Goal: Register for event/course

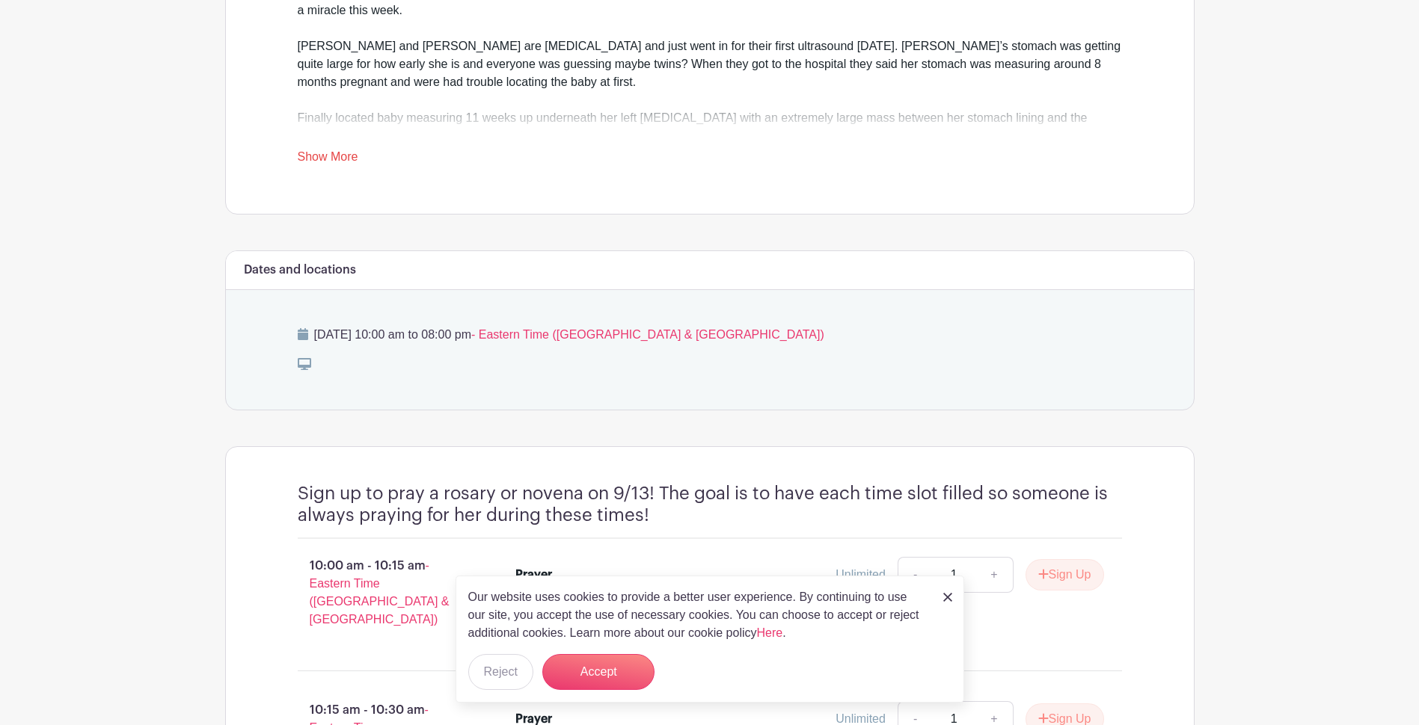
scroll to position [598, 0]
click at [945, 599] on img at bounding box center [947, 597] width 9 height 9
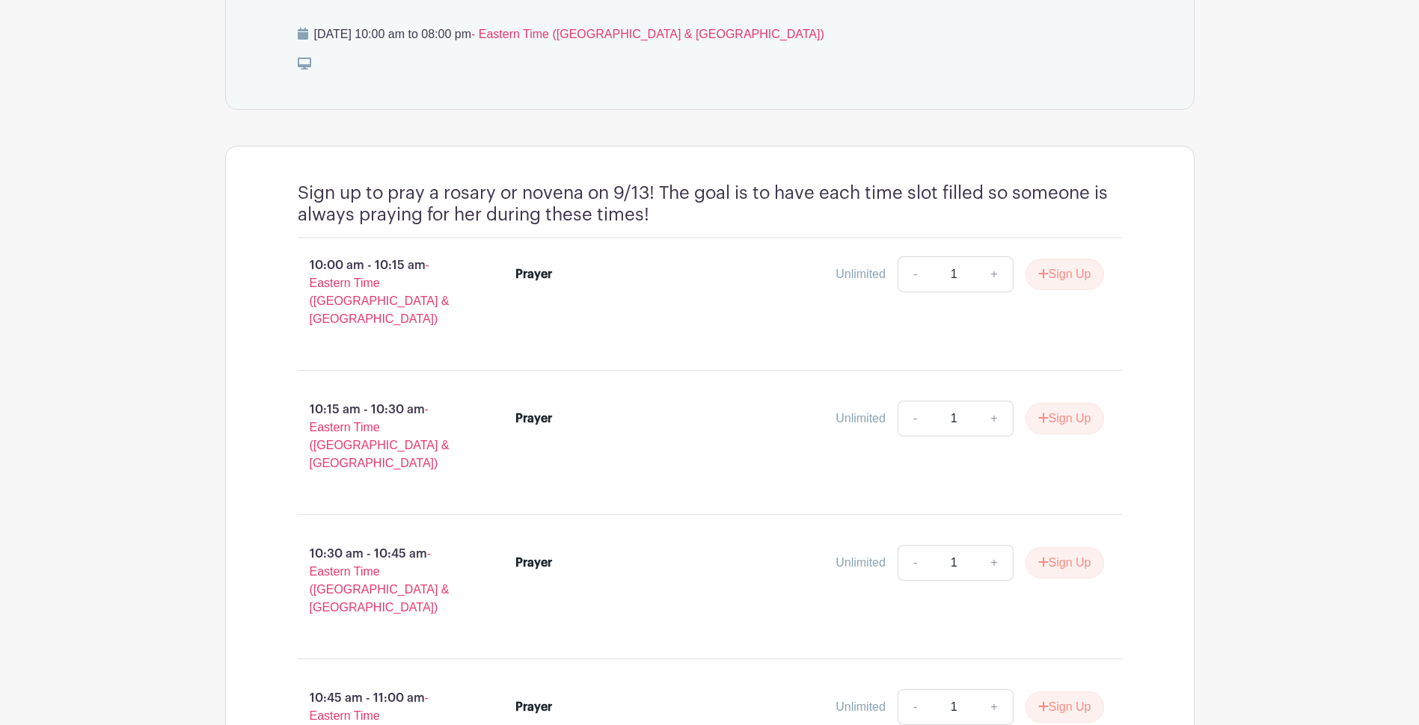
scroll to position [4375, 0]
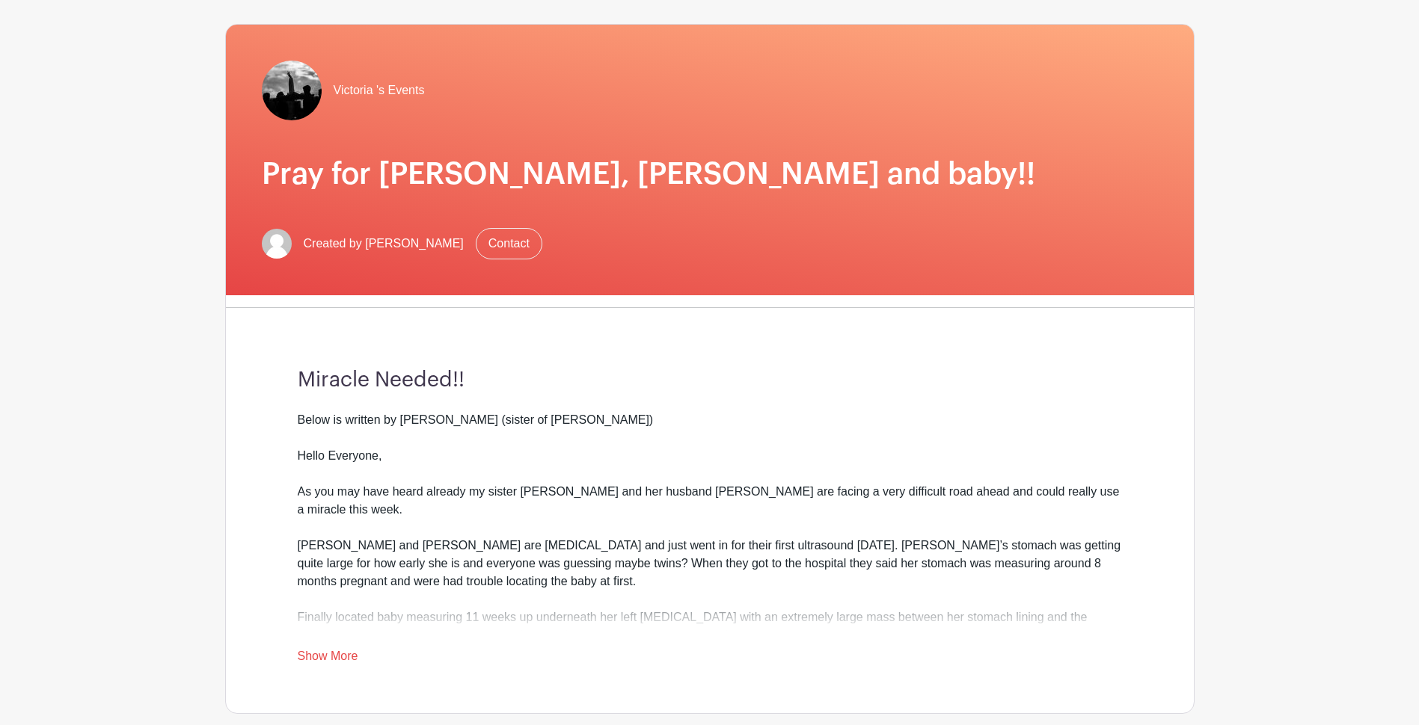
scroll to position [374, 0]
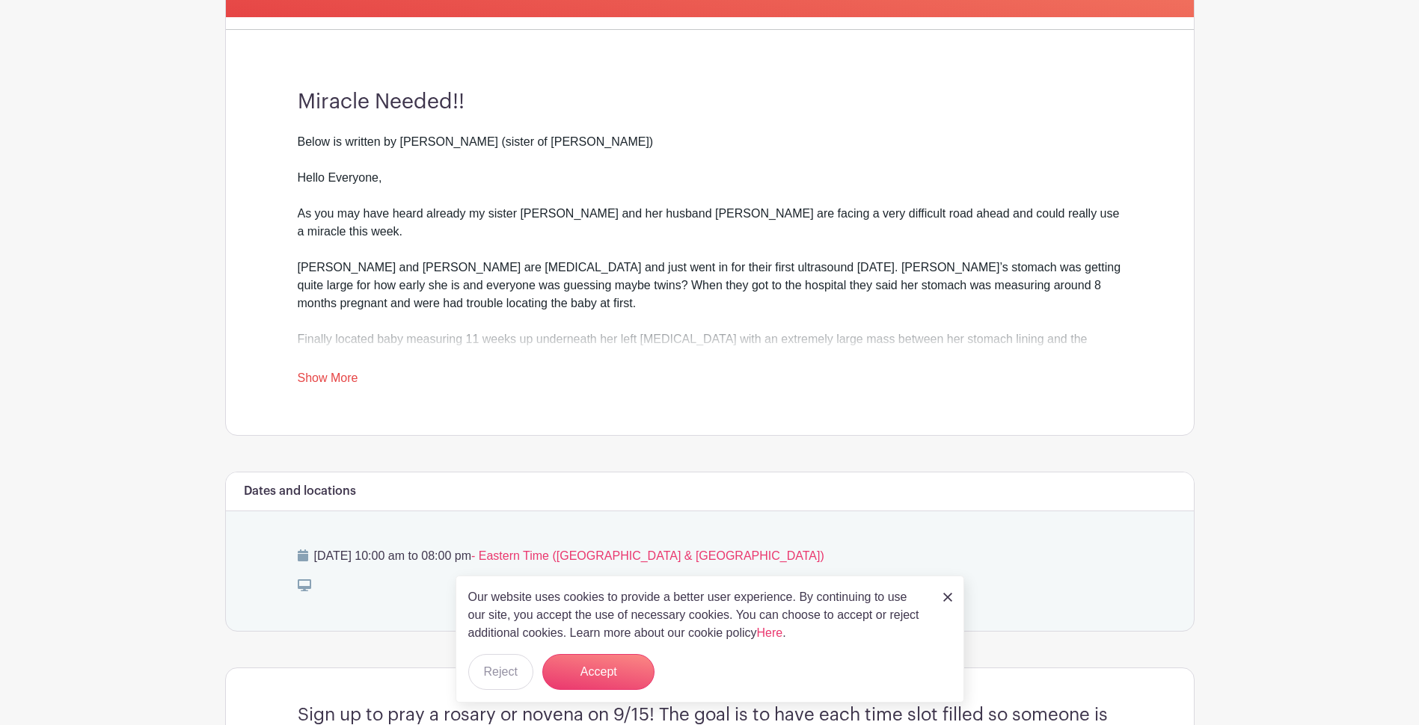
click at [948, 598] on img at bounding box center [947, 597] width 9 height 9
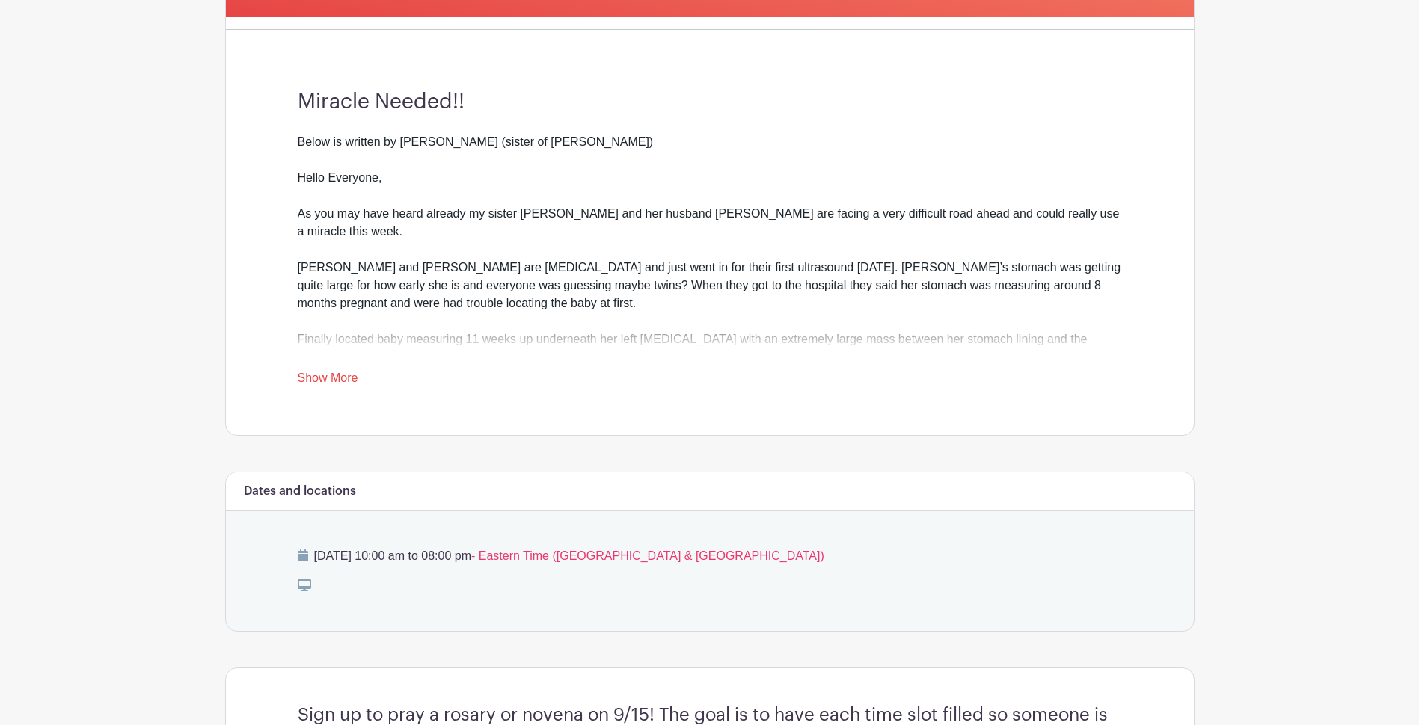
click at [324, 382] on link "Show More" at bounding box center [328, 381] width 61 height 19
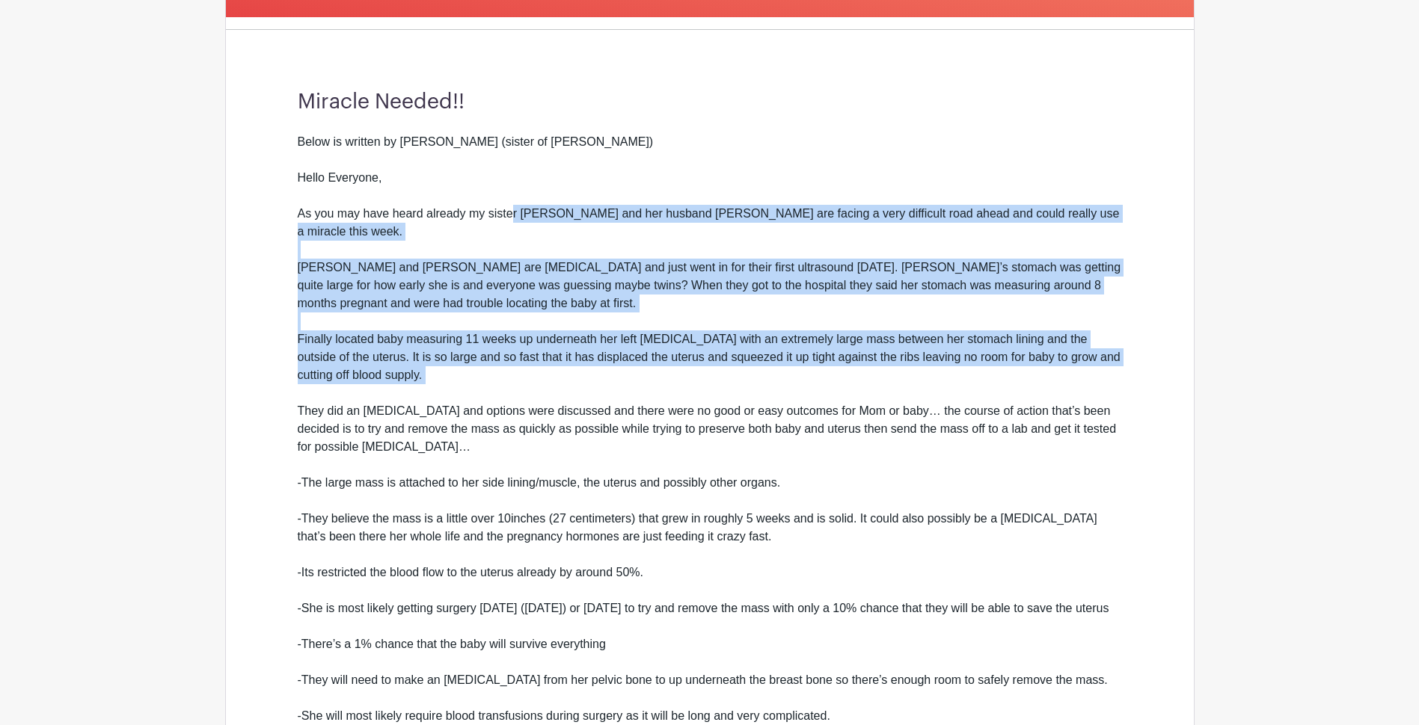
drag, startPoint x: 512, startPoint y: 205, endPoint x: 577, endPoint y: 385, distance: 191.9
click at [577, 385] on div "Below is written by Leanne Giese (sister of Renee) Hello Everyone, As you may h…" at bounding box center [710, 465] width 824 height 664
drag, startPoint x: 577, startPoint y: 386, endPoint x: 603, endPoint y: 193, distance: 194.6
click at [603, 193] on div "Below is written by Leanne Giese (sister of Renee) Hello Everyone, As you may h…" at bounding box center [710, 465] width 824 height 664
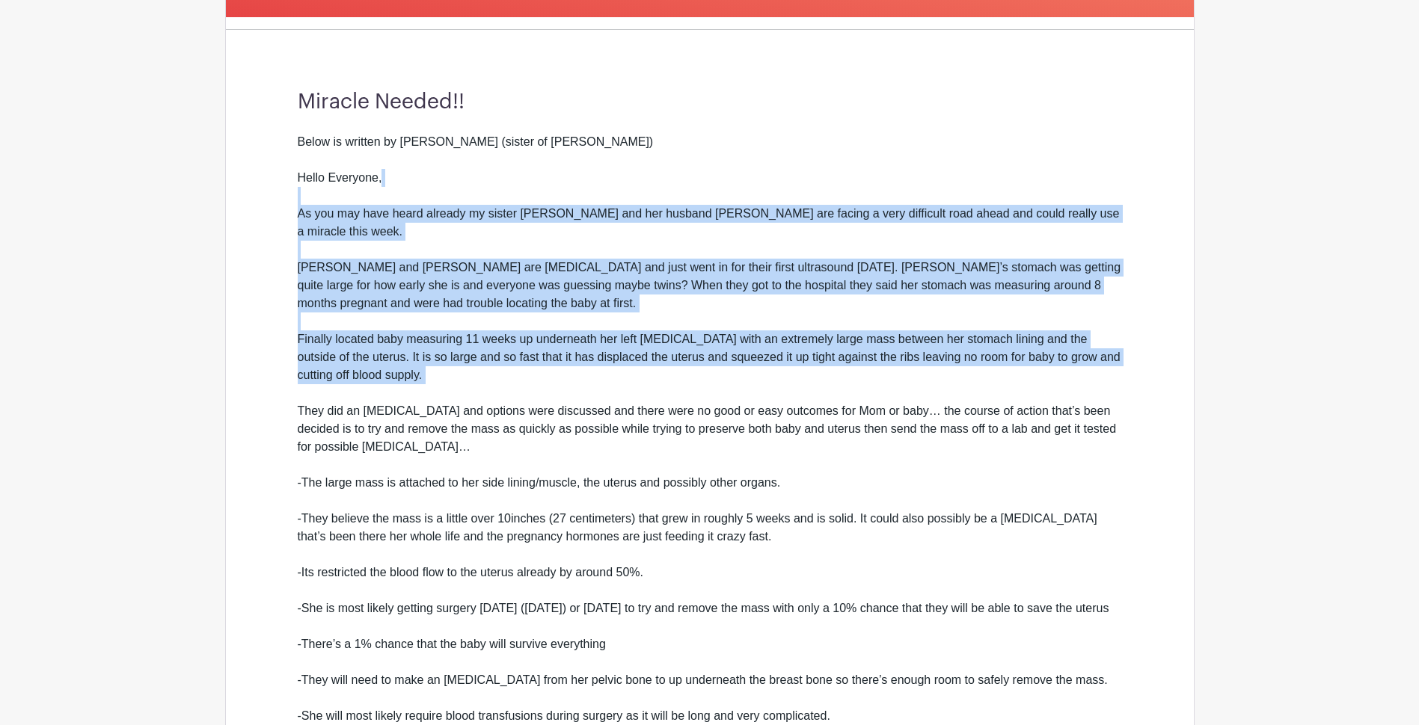
click at [603, 193] on div "Below is written by Leanne Giese (sister of Renee) Hello Everyone, As you may h…" at bounding box center [710, 465] width 824 height 664
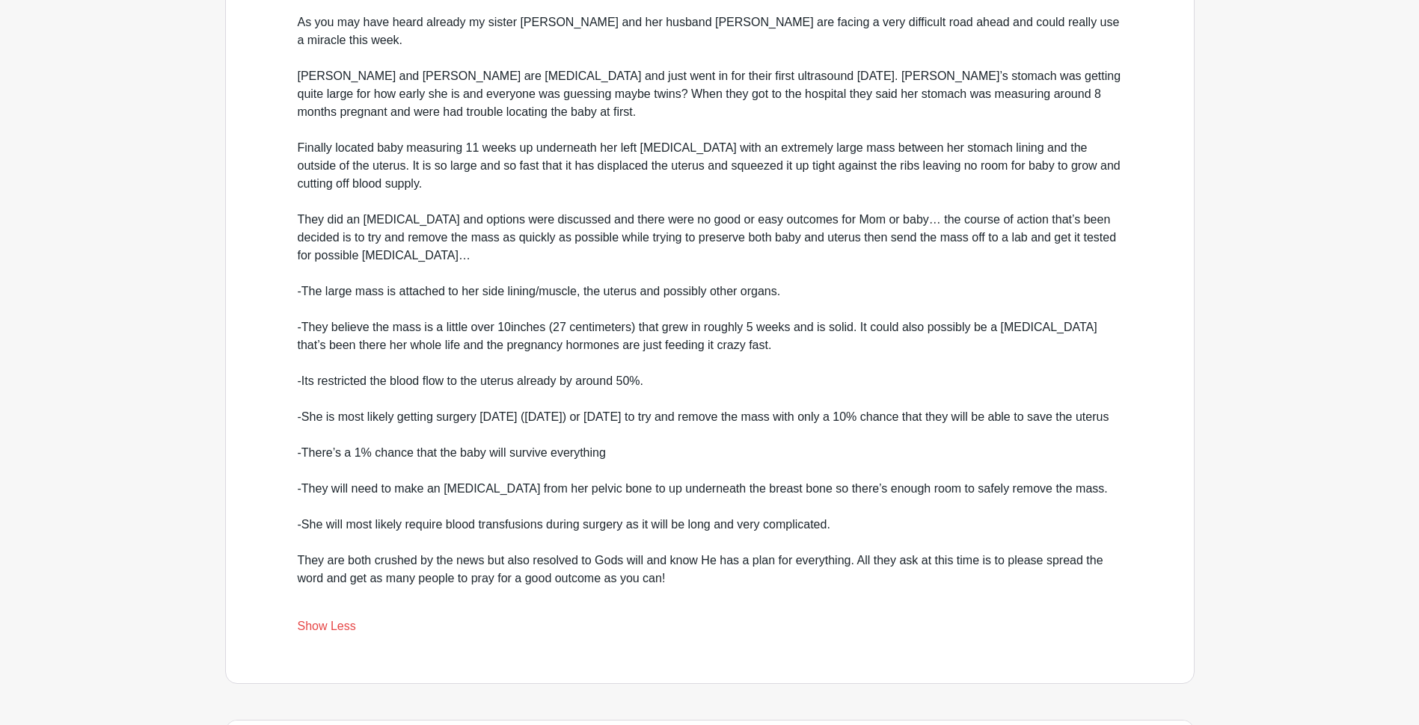
scroll to position [598, 0]
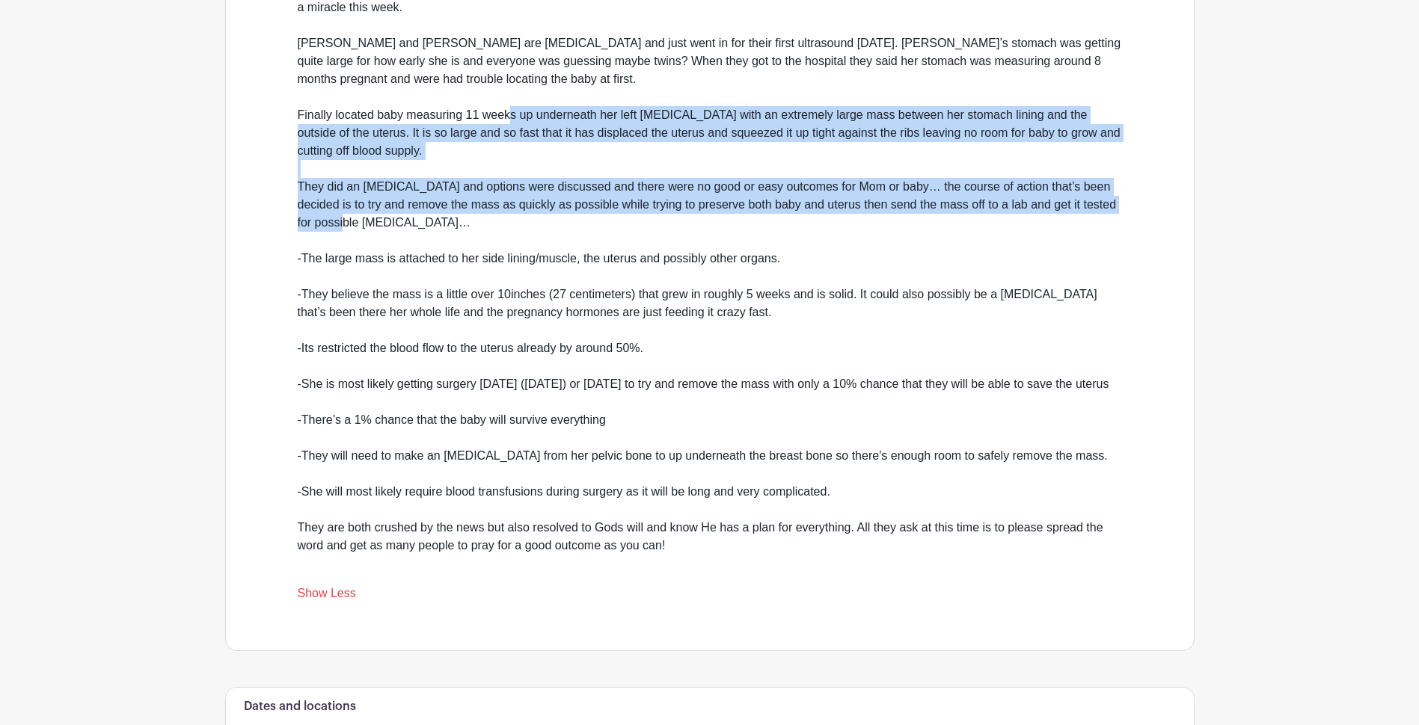
drag, startPoint x: 510, startPoint y: 117, endPoint x: 548, endPoint y: 226, distance: 115.0
click at [548, 226] on div "Below is written by Leanne Giese (sister of Renee) Hello Everyone, As you may h…" at bounding box center [710, 241] width 824 height 664
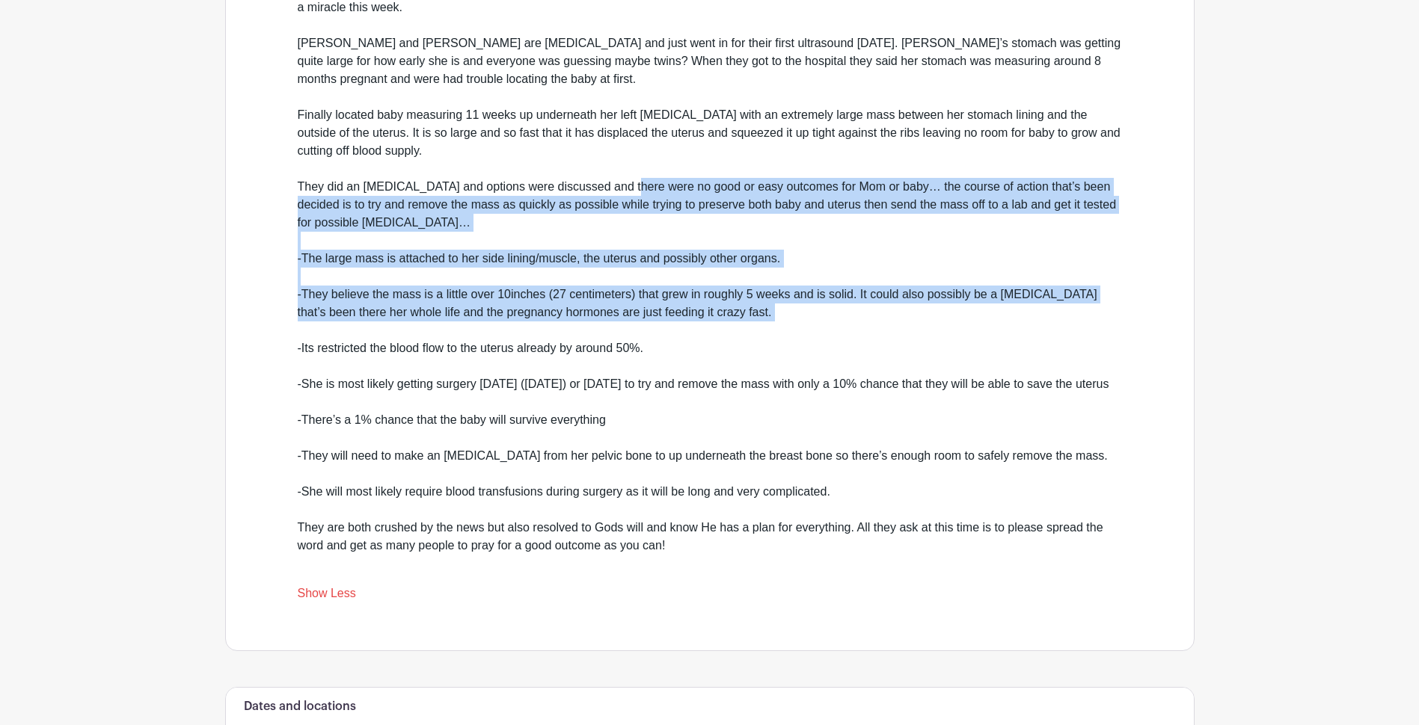
drag, startPoint x: 630, startPoint y: 185, endPoint x: 661, endPoint y: 323, distance: 141.9
click at [661, 323] on div "Below is written by Leanne Giese (sister of Renee) Hello Everyone, As you may h…" at bounding box center [710, 241] width 824 height 664
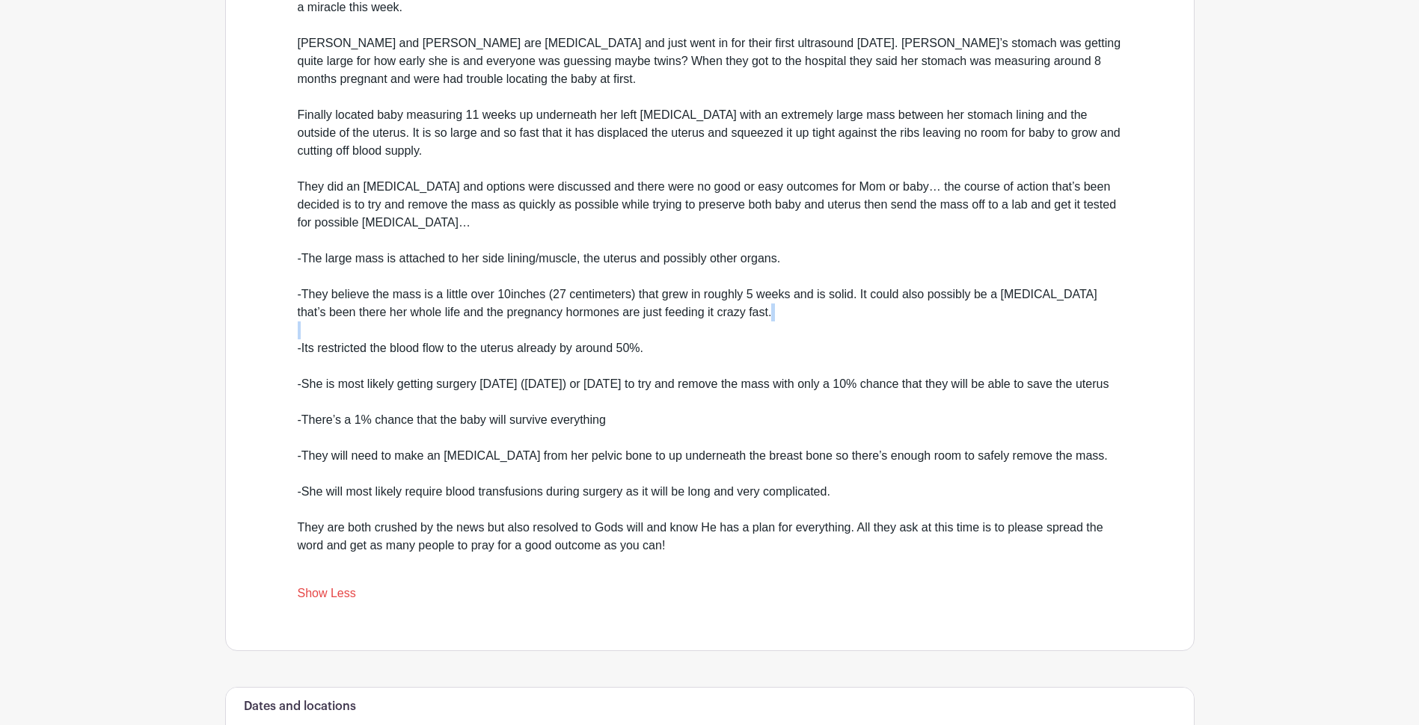
click at [661, 323] on div "Below is written by Leanne Giese (sister of Renee) Hello Everyone, As you may h…" at bounding box center [710, 241] width 824 height 664
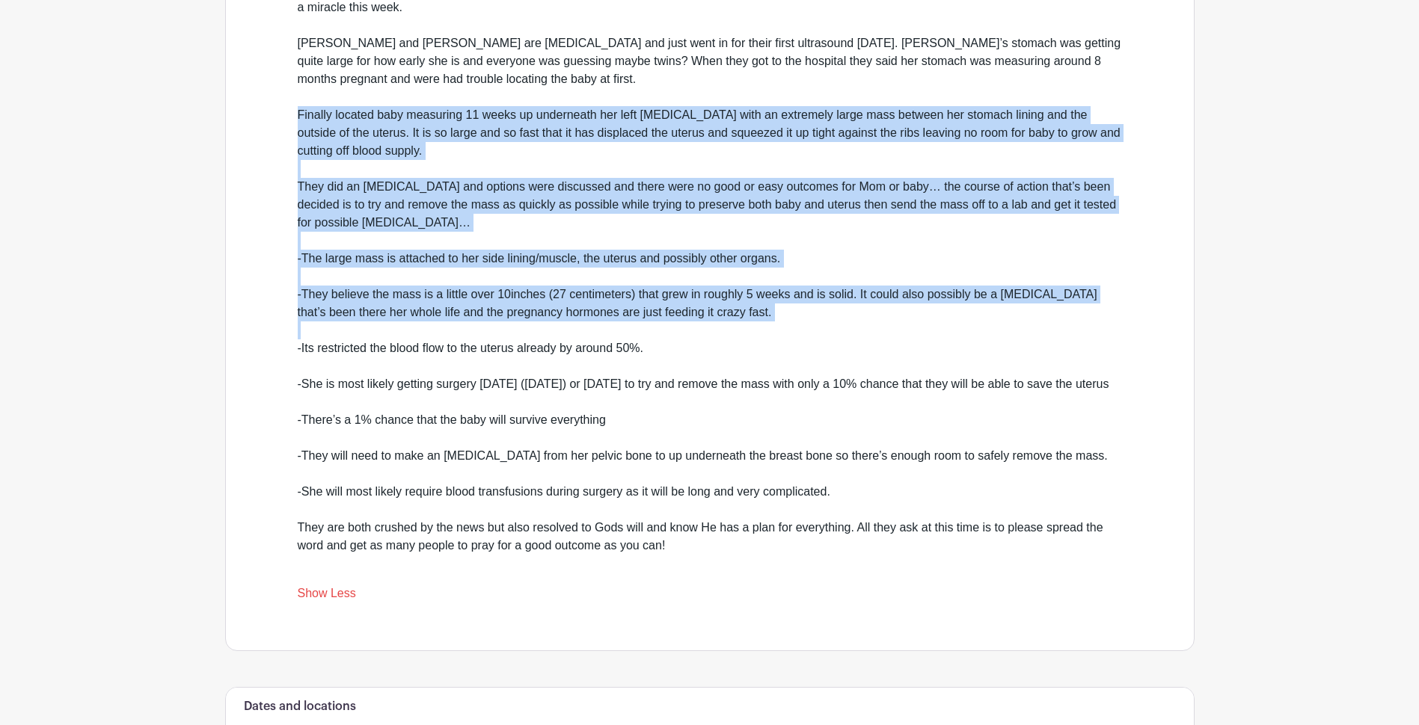
drag, startPoint x: 661, startPoint y: 323, endPoint x: 717, endPoint y: 129, distance: 201.7
click at [717, 129] on div "Below is written by Leanne Giese (sister of Renee) Hello Everyone, As you may h…" at bounding box center [710, 241] width 824 height 664
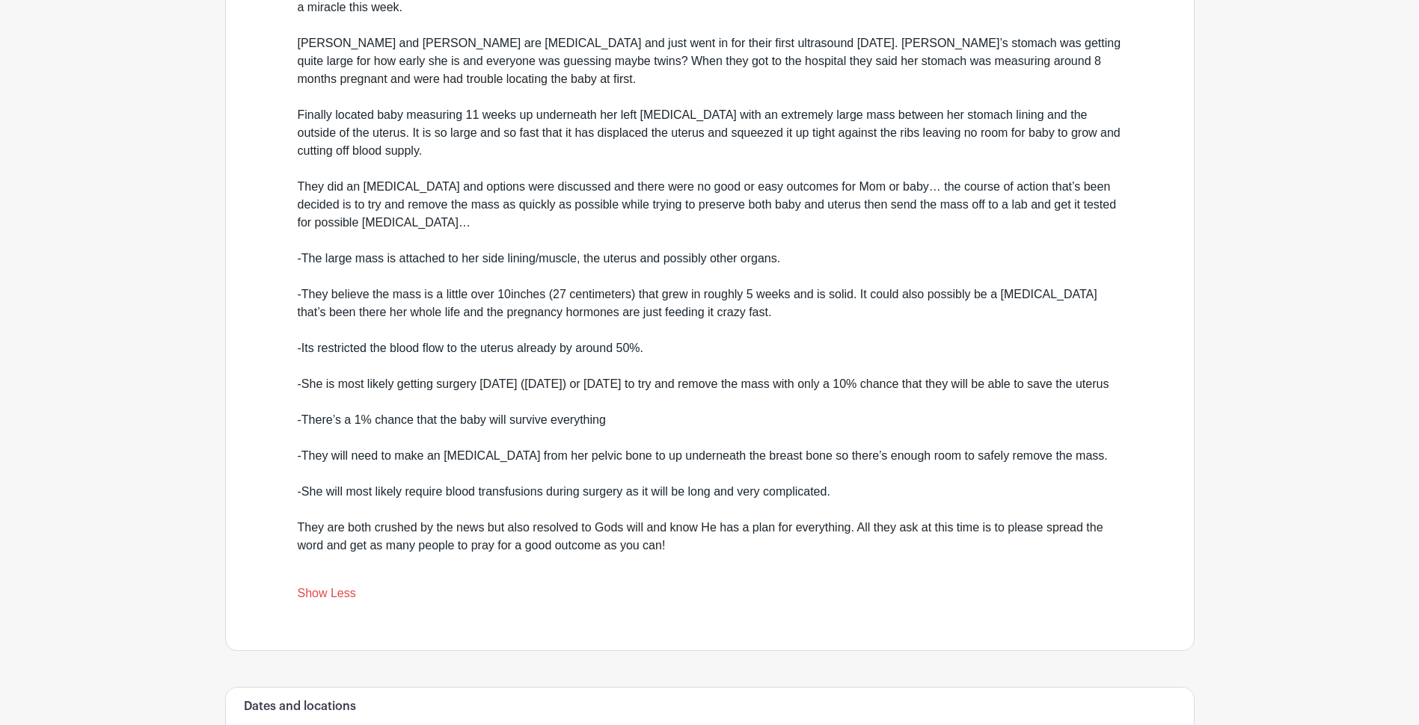
click at [718, 123] on div "Below is written by Leanne Giese (sister of Renee) Hello Everyone, As you may h…" at bounding box center [710, 241] width 824 height 664
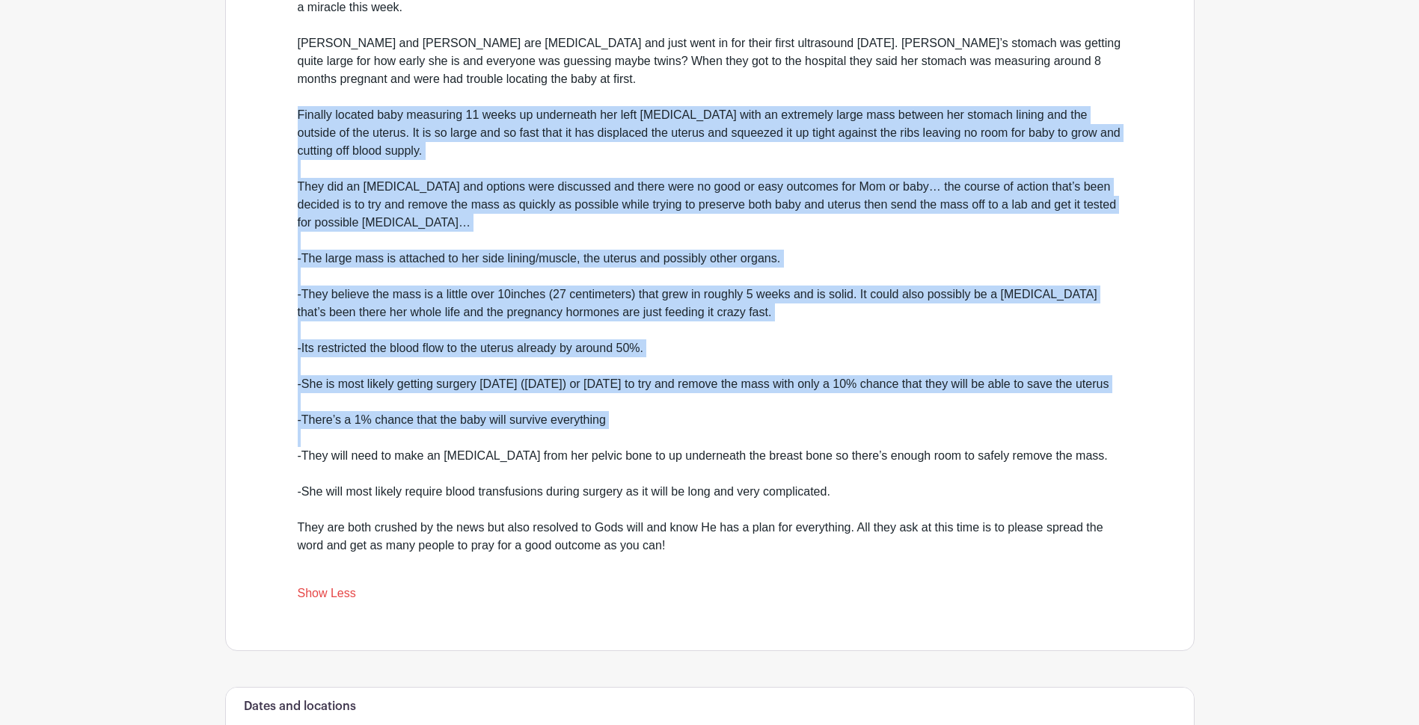
drag, startPoint x: 718, startPoint y: 123, endPoint x: 884, endPoint y: 451, distance: 367.9
click at [884, 451] on div "Below is written by Leanne Giese (sister of Renee) Hello Everyone, As you may h…" at bounding box center [710, 241] width 824 height 664
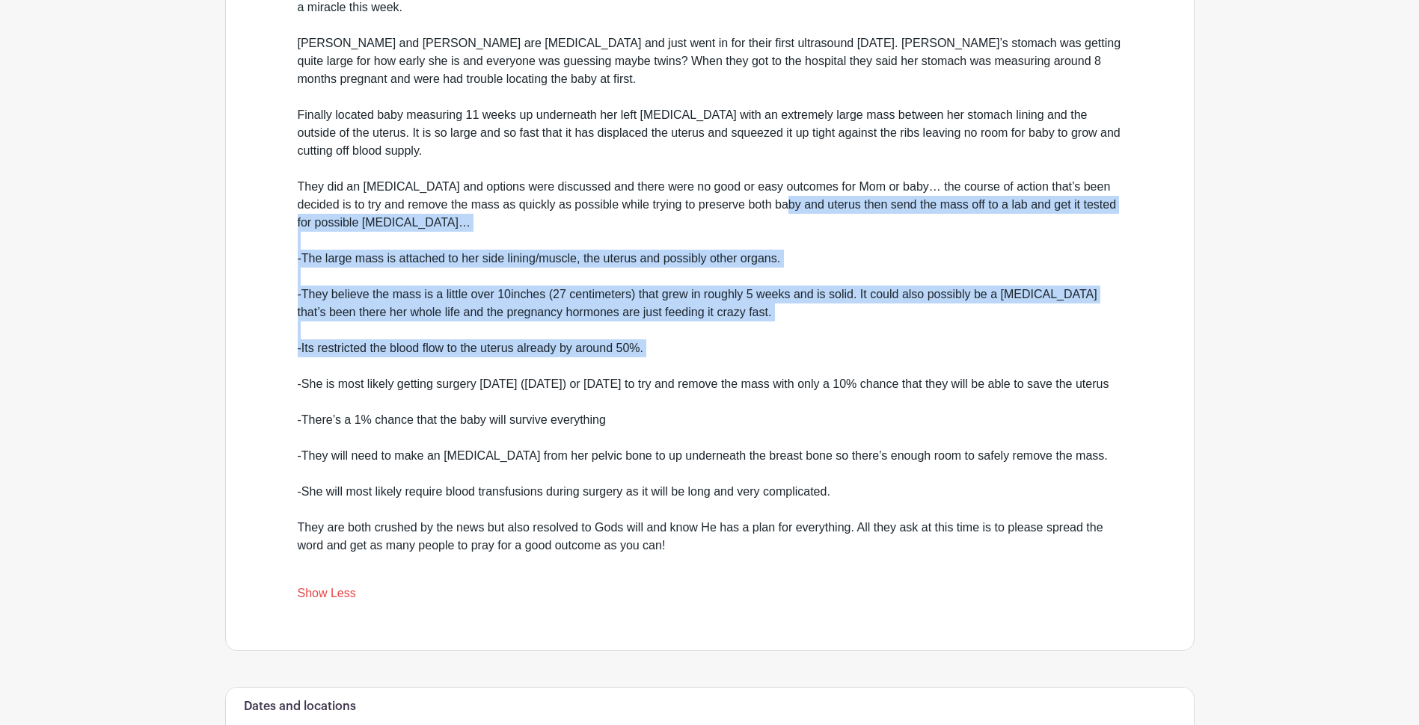
drag, startPoint x: 776, startPoint y: 204, endPoint x: 806, endPoint y: 378, distance: 176.1
click at [806, 378] on div "Below is written by Leanne Giese (sister of Renee) Hello Everyone, As you may h…" at bounding box center [710, 241] width 824 height 664
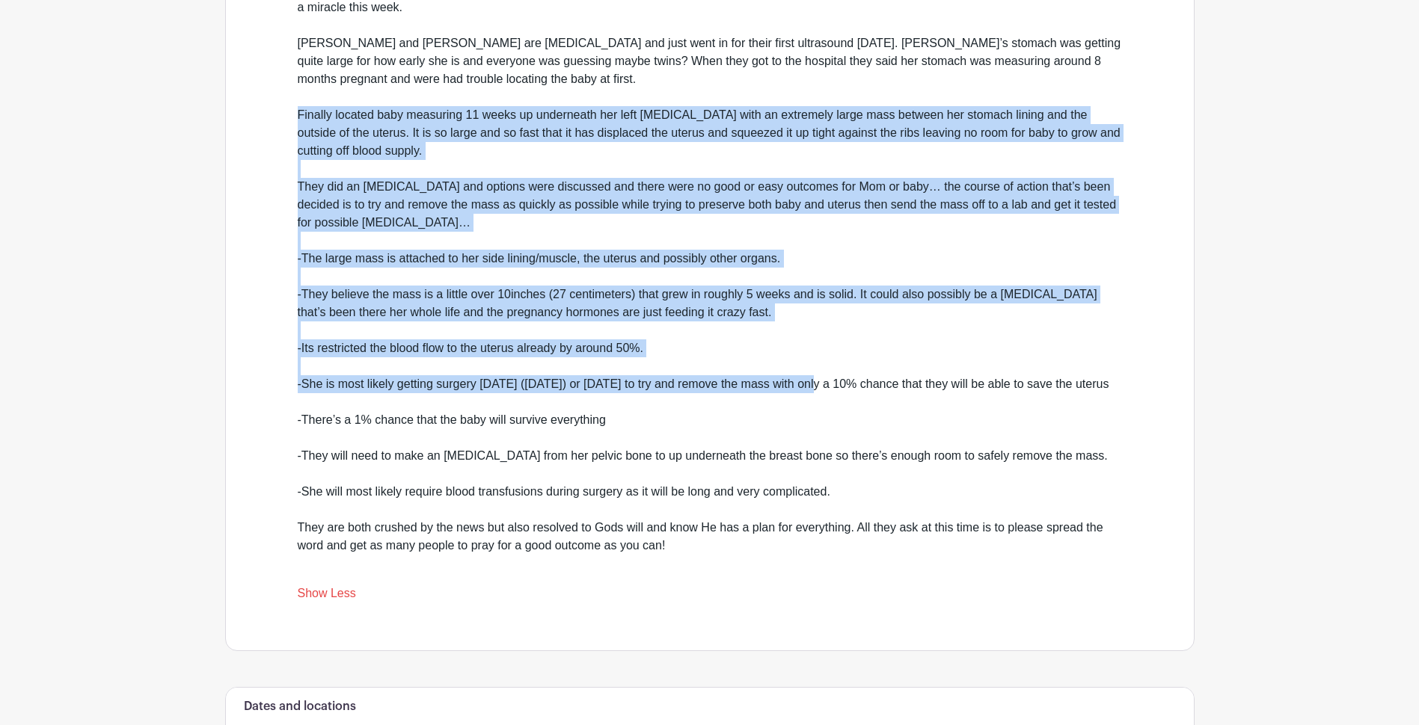
drag, startPoint x: 806, startPoint y: 378, endPoint x: 841, endPoint y: 147, distance: 234.4
click at [841, 147] on div "Below is written by Leanne Giese (sister of Renee) Hello Everyone, As you may h…" at bounding box center [710, 241] width 824 height 664
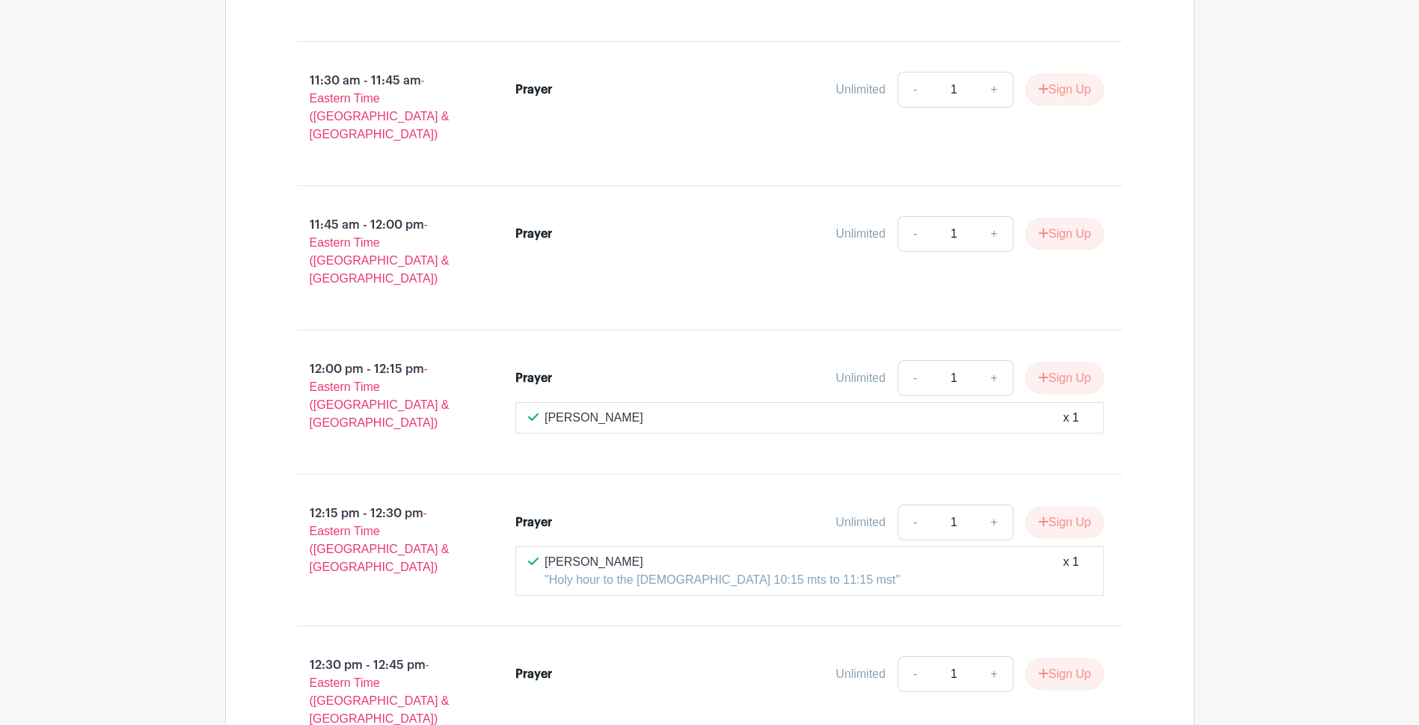
scroll to position [2565, 0]
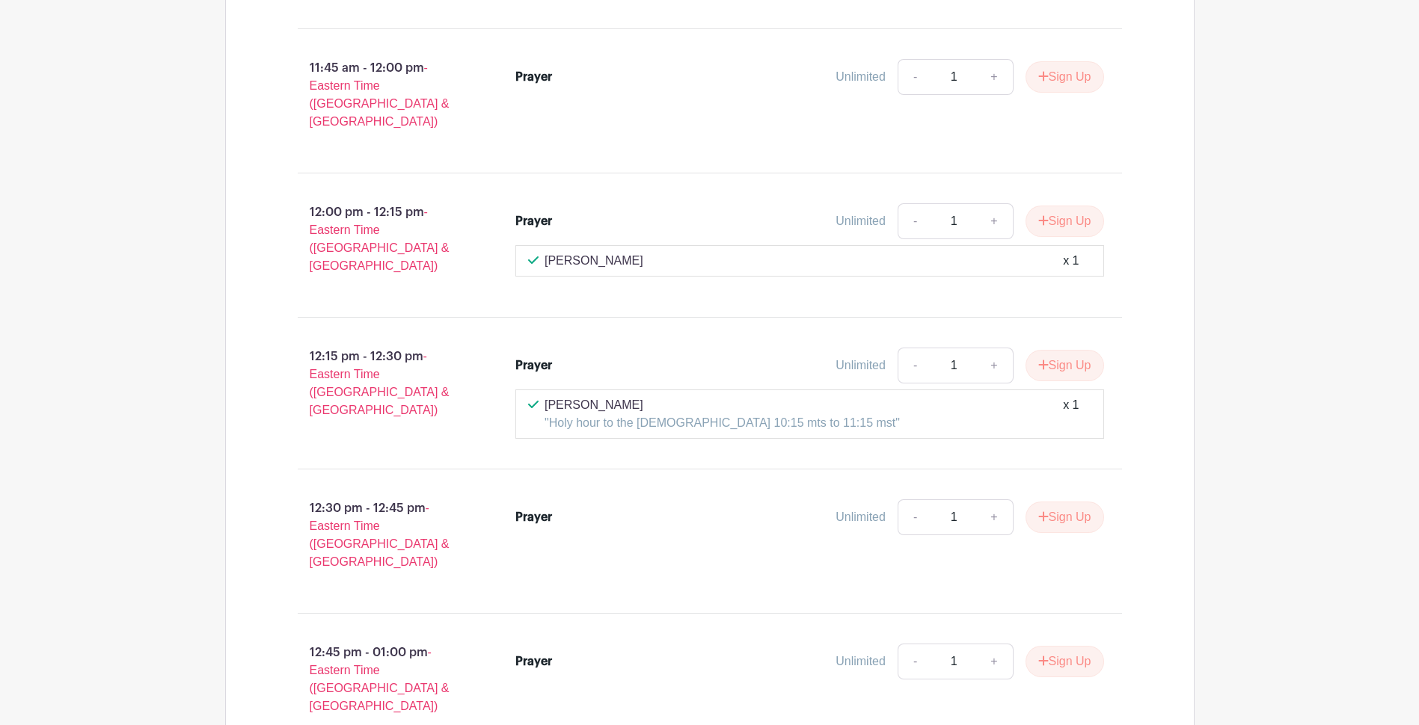
drag, startPoint x: 1354, startPoint y: 230, endPoint x: 1352, endPoint y: 192, distance: 38.2
click at [1352, 192] on main "Log In Sign Up for Free Victoria 's Events Pray for Renee, Eddie and baby!! Cre…" at bounding box center [709, 492] width 1419 height 6115
drag, startPoint x: 1352, startPoint y: 192, endPoint x: 1342, endPoint y: 121, distance: 71.8
click at [1342, 121] on main "Log In Sign Up for Free Victoria 's Events Pray for Renee, Eddie and baby!! Cre…" at bounding box center [709, 492] width 1419 height 6115
drag, startPoint x: 1342, startPoint y: 121, endPoint x: 1329, endPoint y: 67, distance: 56.1
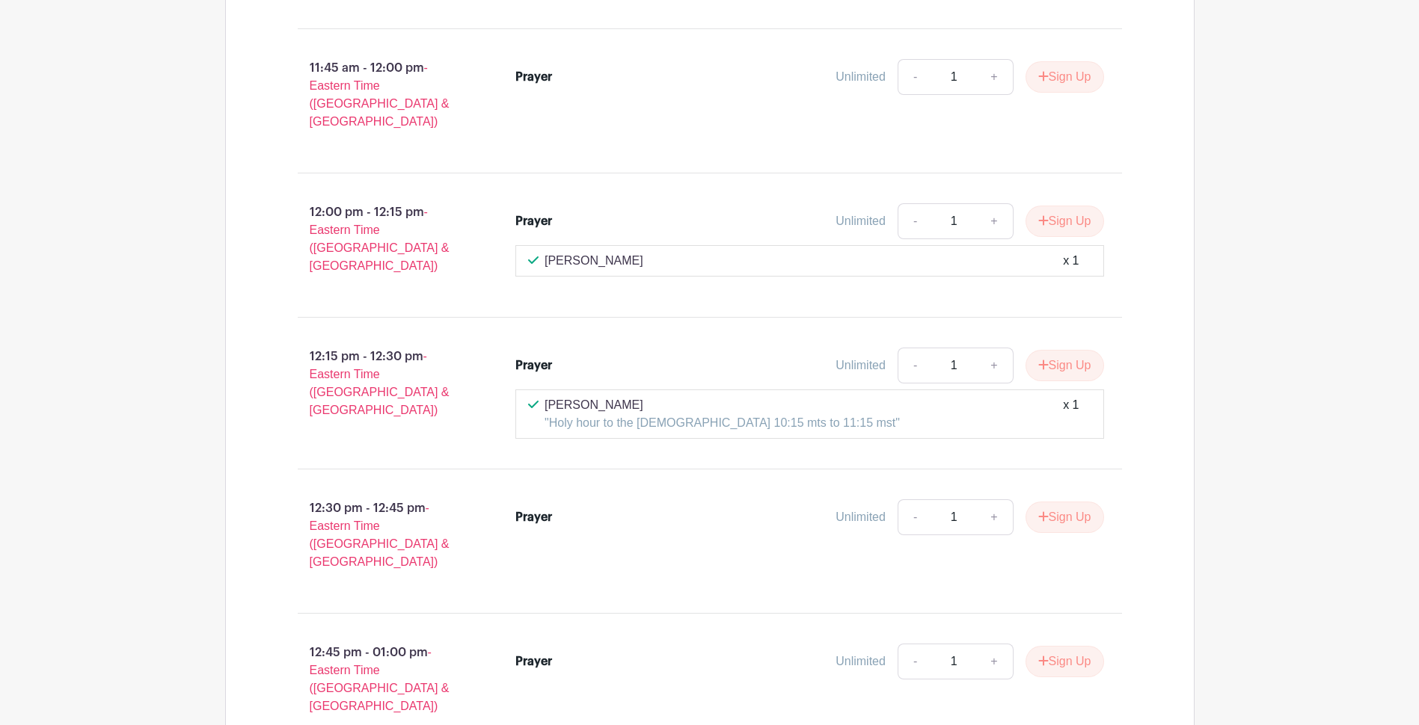
click at [1329, 67] on main "Log In Sign Up for Free Victoria 's Events Pray for Renee, Eddie and baby!! Cre…" at bounding box center [709, 492] width 1419 height 6115
drag, startPoint x: 1329, startPoint y: 67, endPoint x: 1320, endPoint y: 12, distance: 55.3
click at [1320, 12] on main "Log In Sign Up for Free Victoria 's Events Pray for Renee, Eddie and baby!! Cre…" at bounding box center [709, 492] width 1419 height 6115
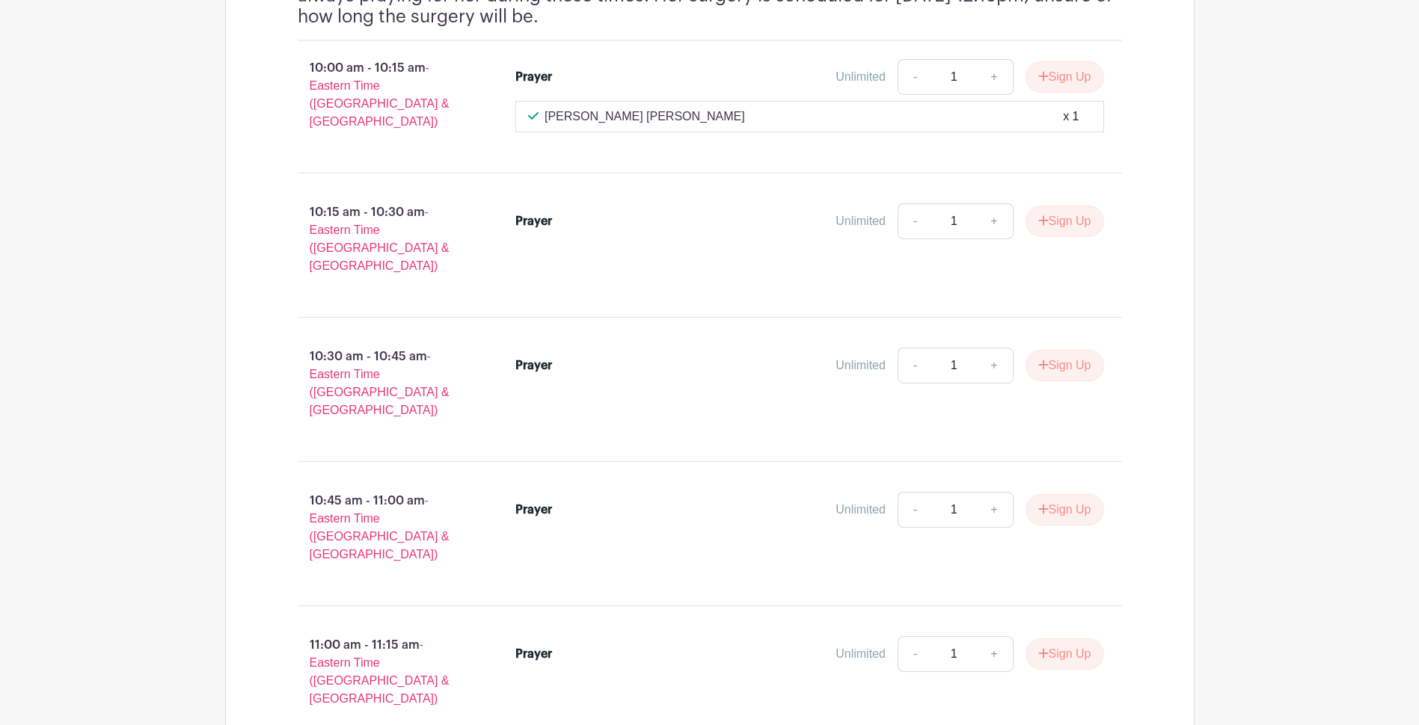
scroll to position [1571, 0]
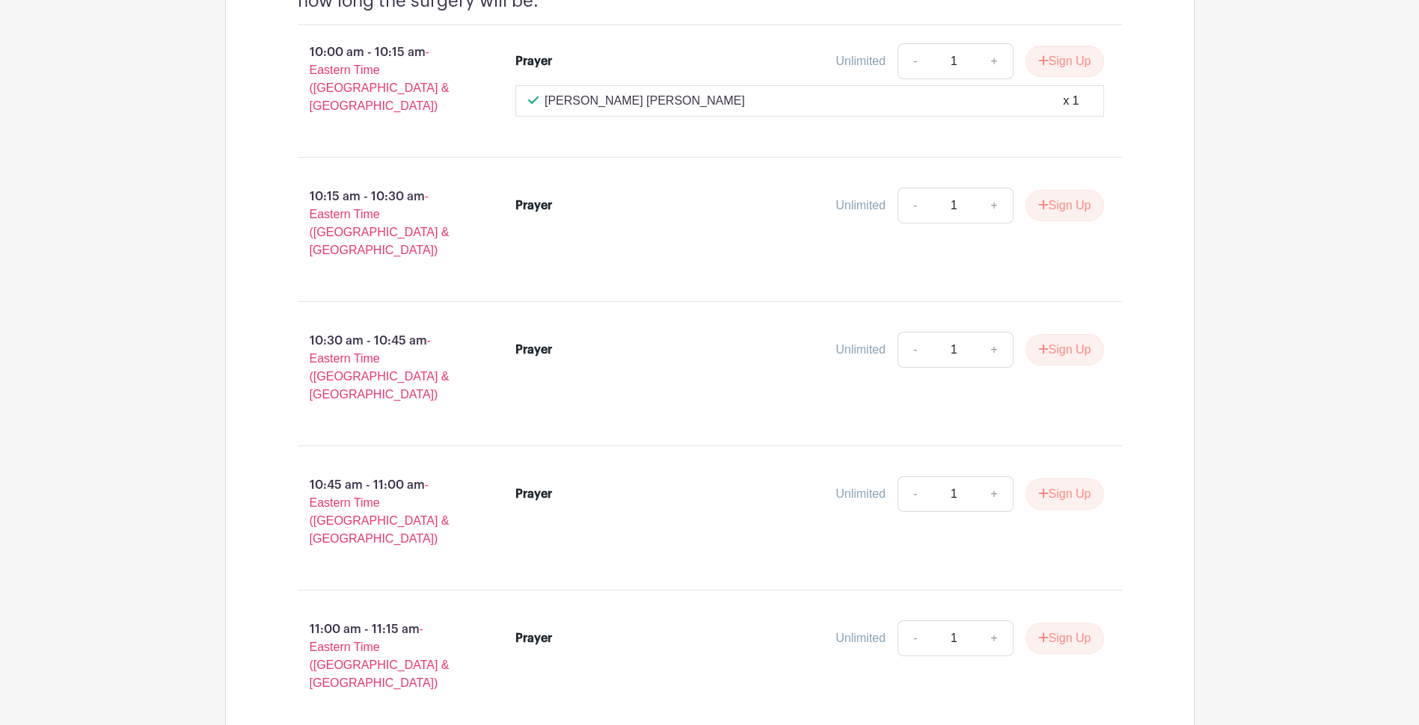
drag, startPoint x: 1340, startPoint y: 398, endPoint x: 1380, endPoint y: 154, distance: 247.0
click at [1065, 215] on button "Sign Up" at bounding box center [1064, 205] width 79 height 31
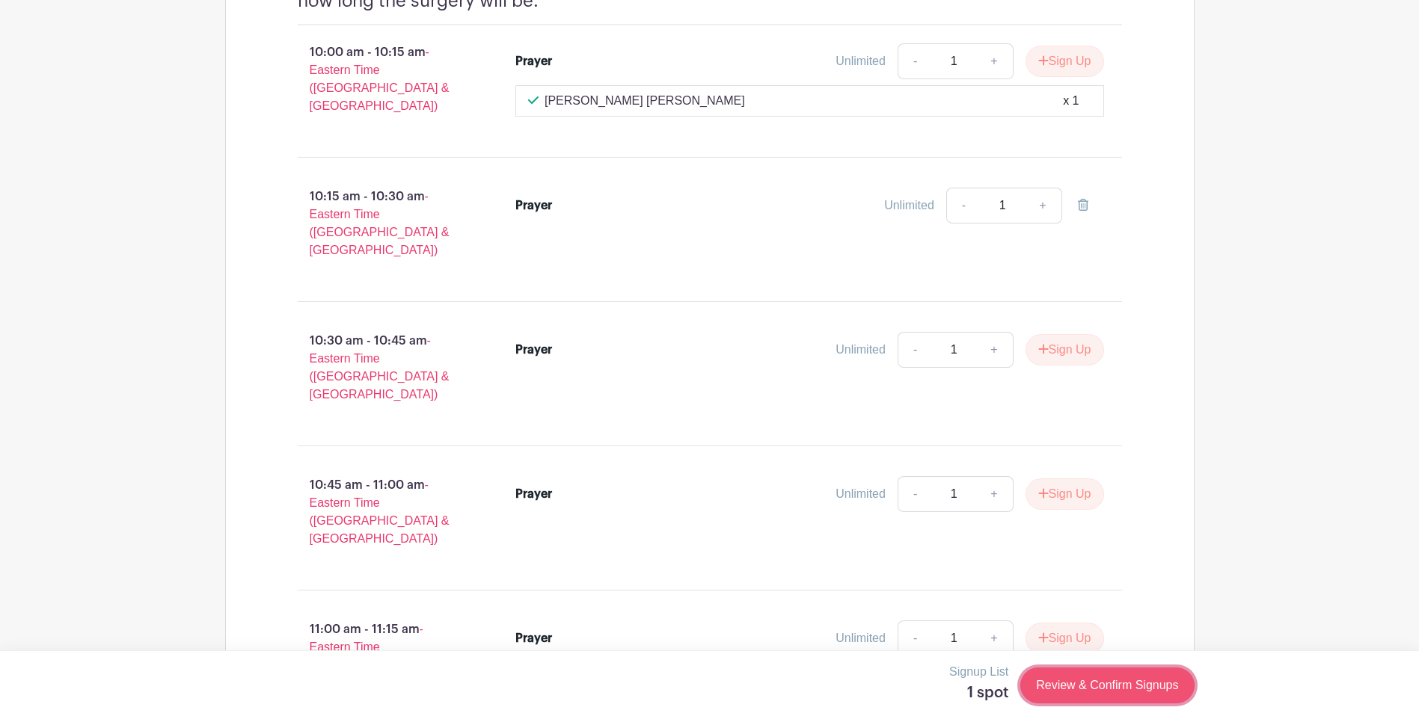
click at [1136, 689] on link "Review & Confirm Signups" at bounding box center [1107, 686] width 174 height 36
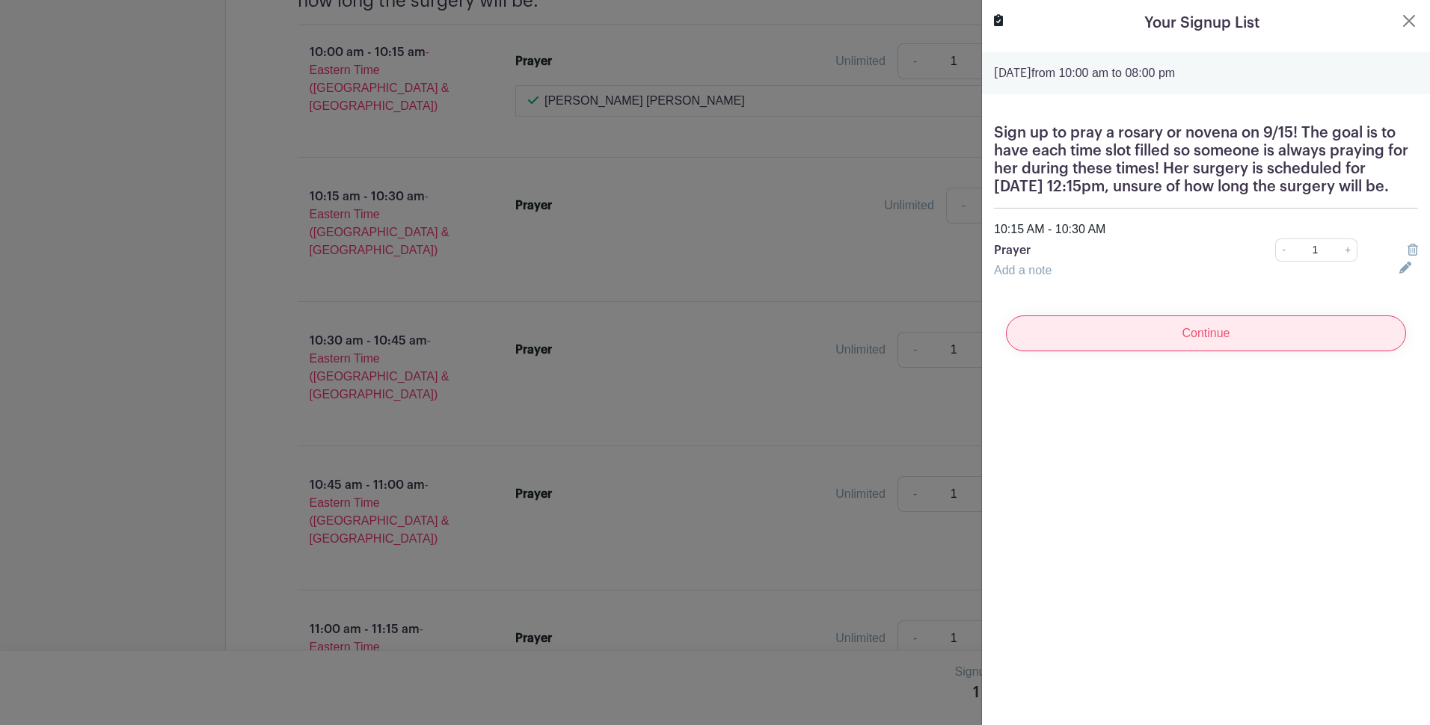
click at [1285, 337] on input "Continue" at bounding box center [1206, 334] width 400 height 36
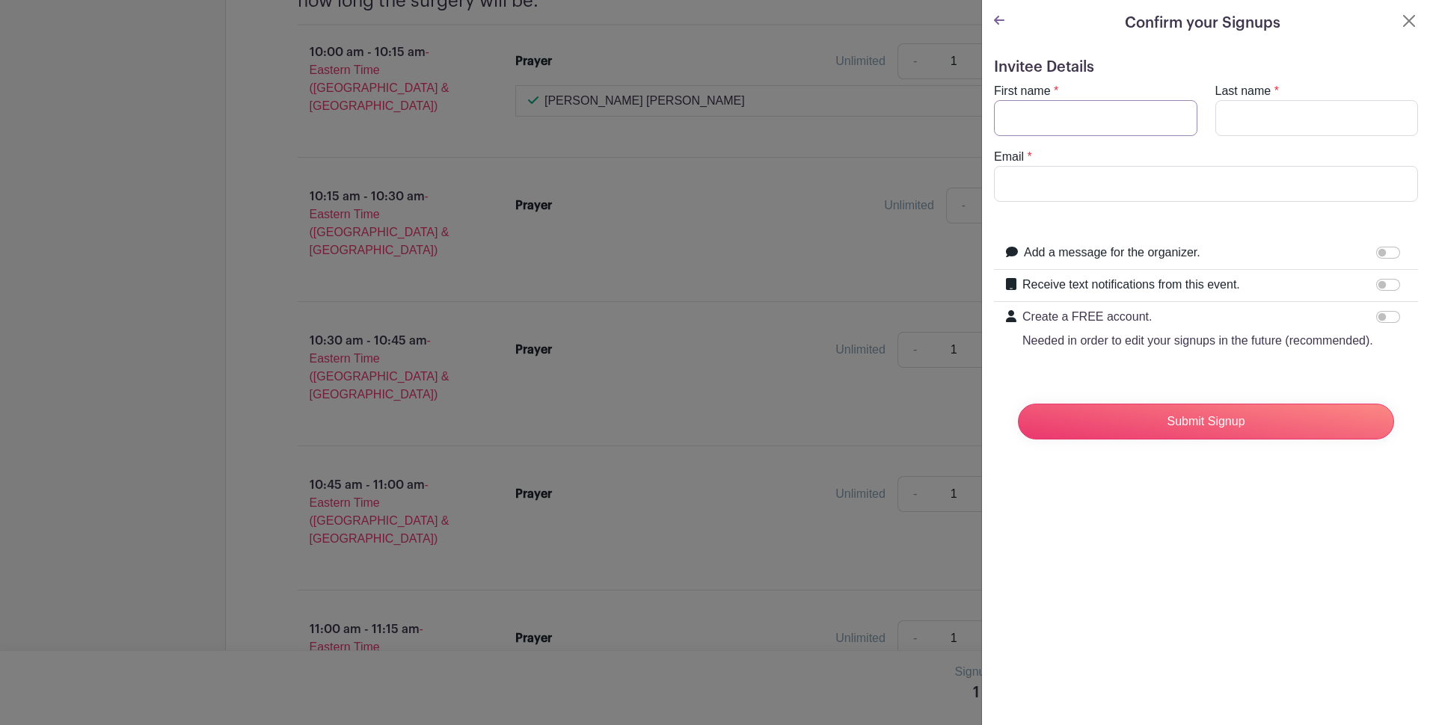
click at [1113, 106] on input "First name" at bounding box center [1095, 118] width 203 height 36
type input "Victoria"
type input "Cerise"
click at [1073, 183] on input "Email" at bounding box center [1206, 184] width 424 height 36
click at [1189, 185] on input "vict" at bounding box center [1206, 184] width 424 height 36
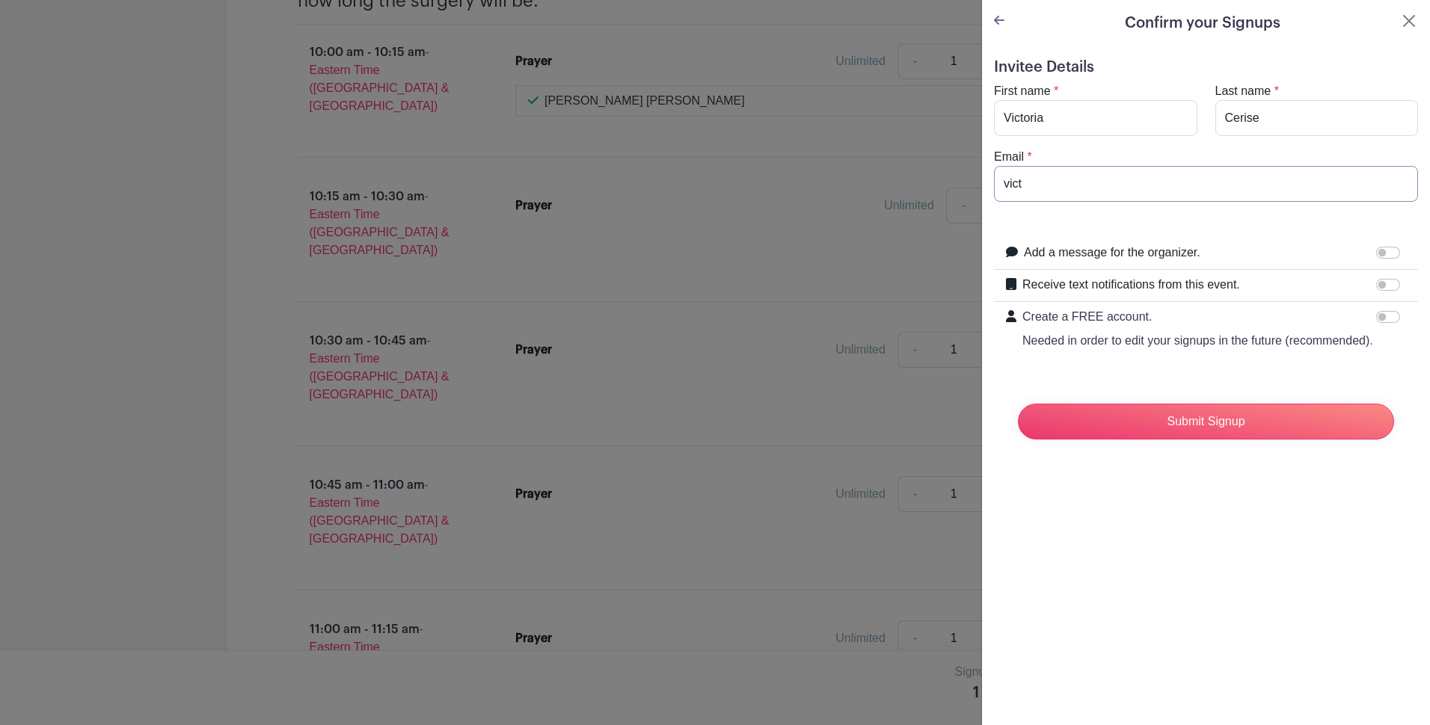
type input "victoria@mysticalrosephotos.com"
click at [1269, 432] on input "Submit Signup" at bounding box center [1206, 422] width 376 height 36
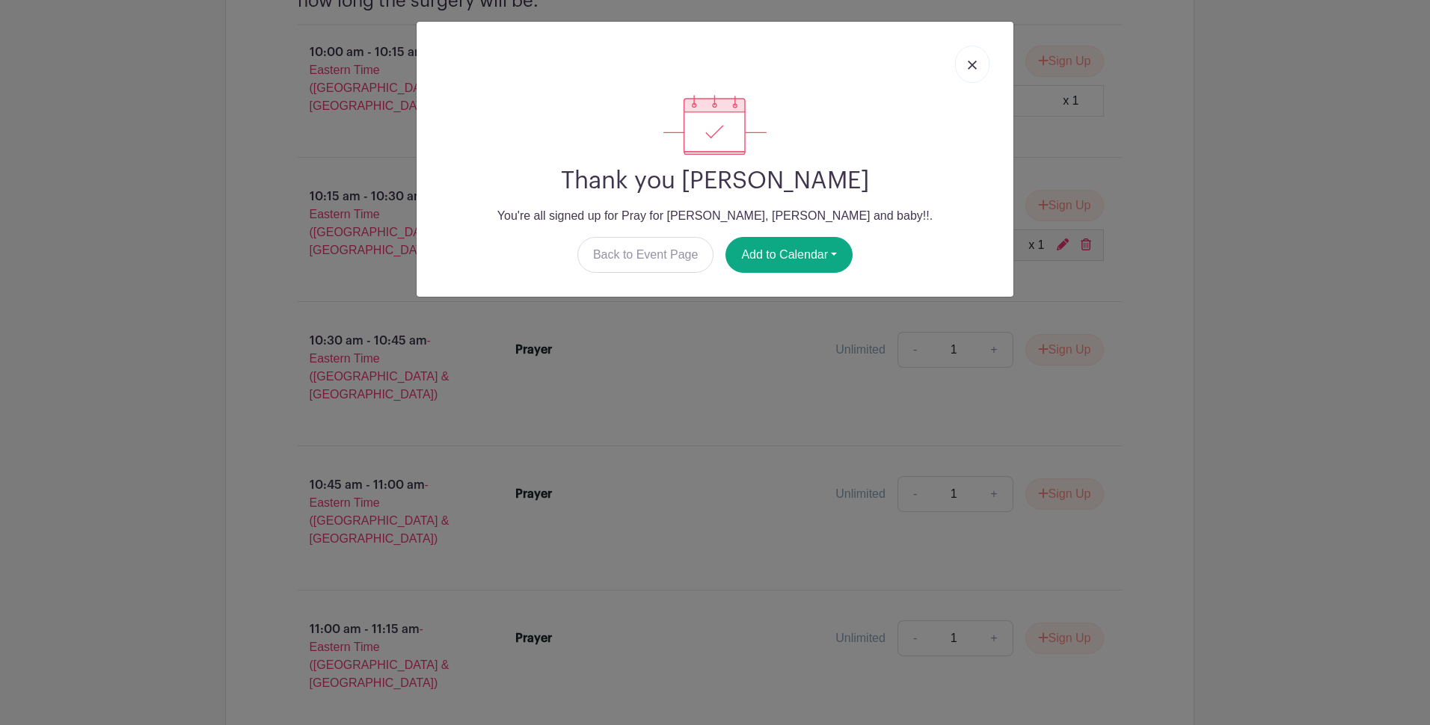
click at [974, 59] on link at bounding box center [972, 64] width 34 height 37
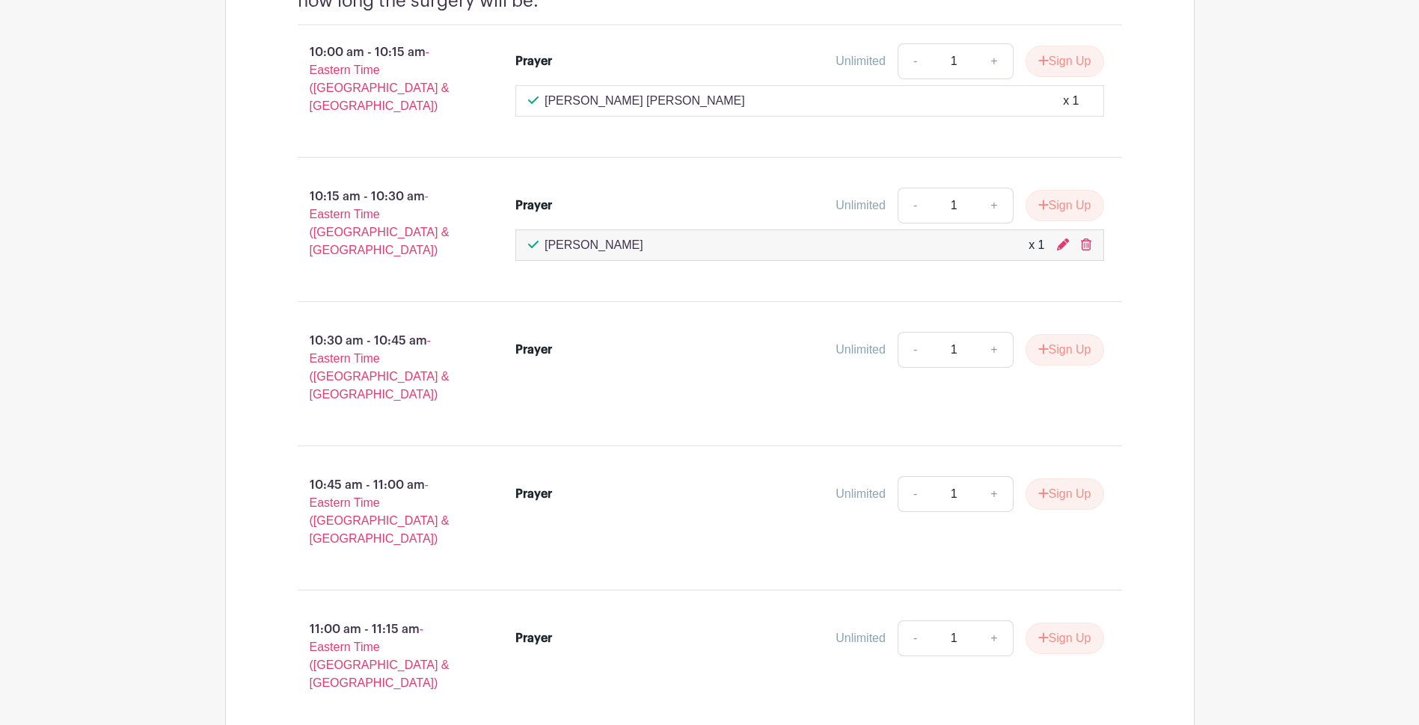
drag, startPoint x: 1258, startPoint y: 88, endPoint x: 1270, endPoint y: 113, distance: 27.4
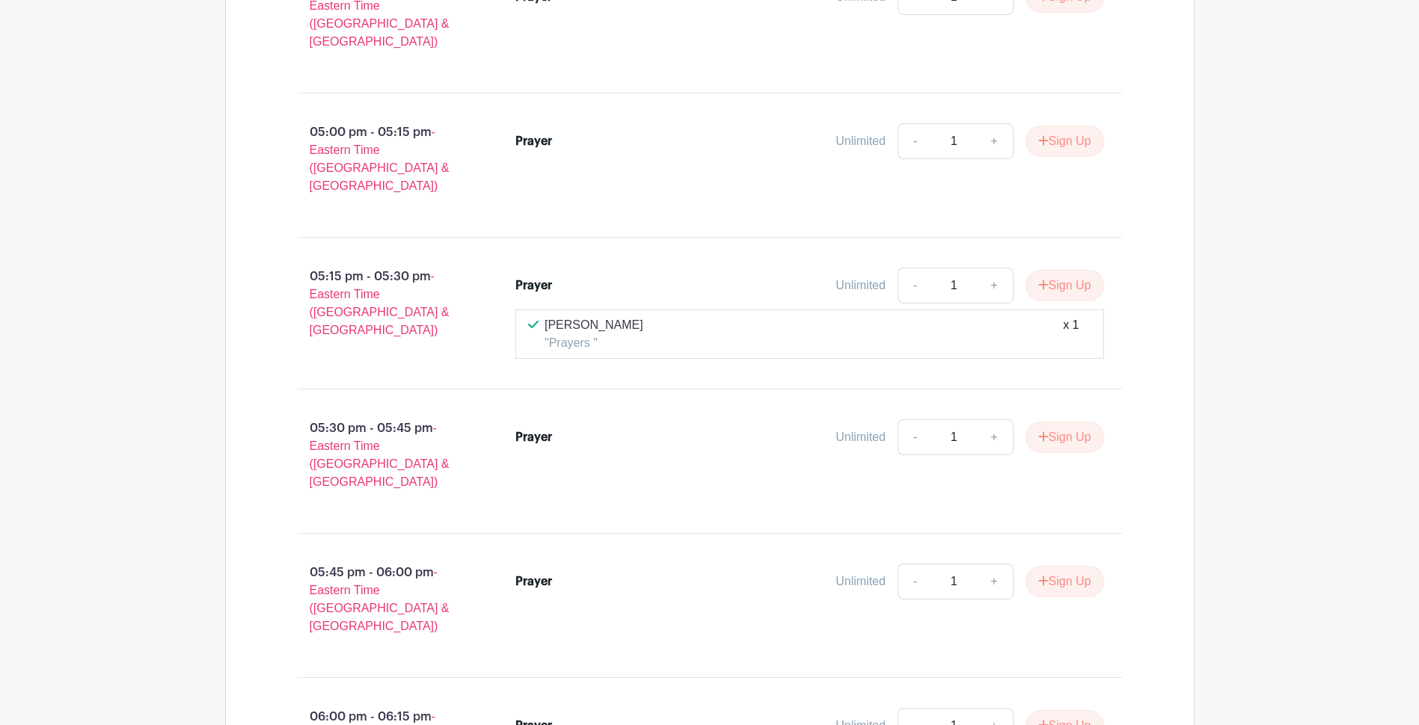
scroll to position [6155, 0]
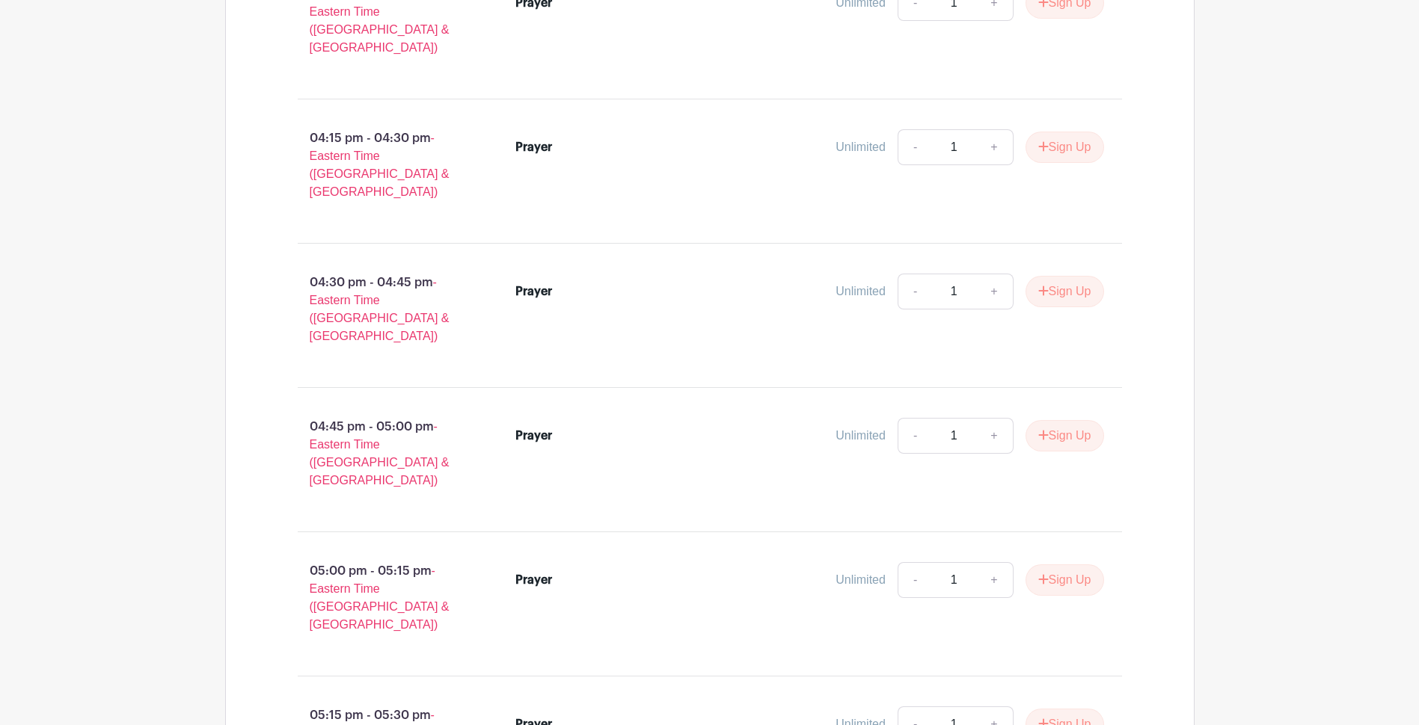
scroll to position [5075, 0]
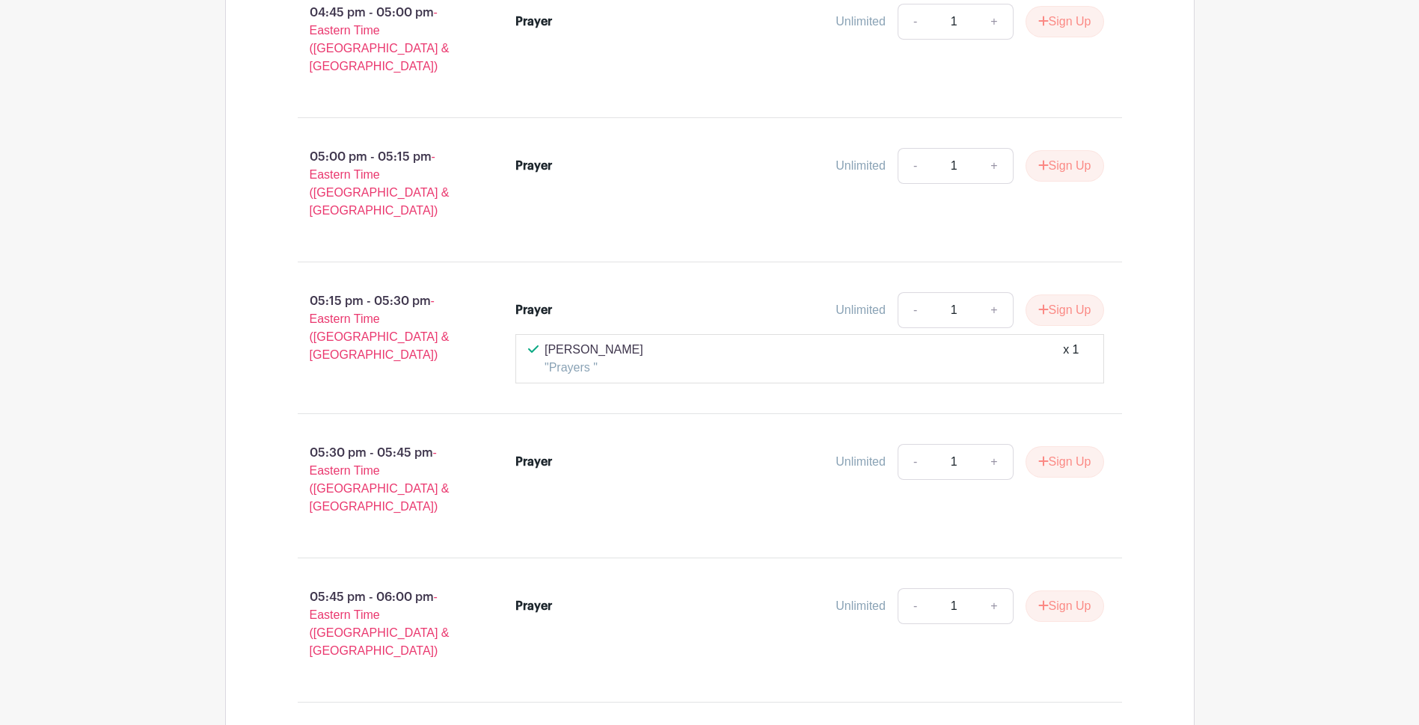
drag, startPoint x: 1402, startPoint y: 420, endPoint x: 1390, endPoint y: 325, distance: 95.7
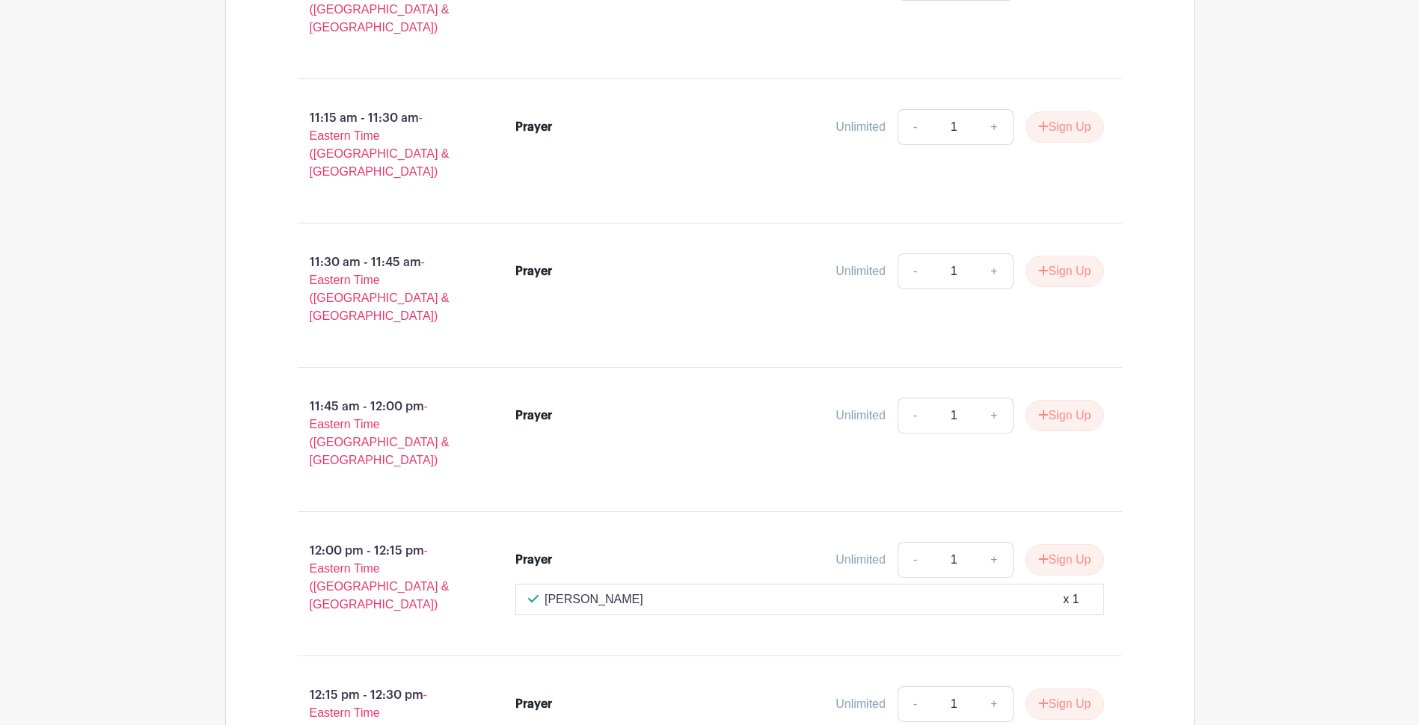
scroll to position [2062, 0]
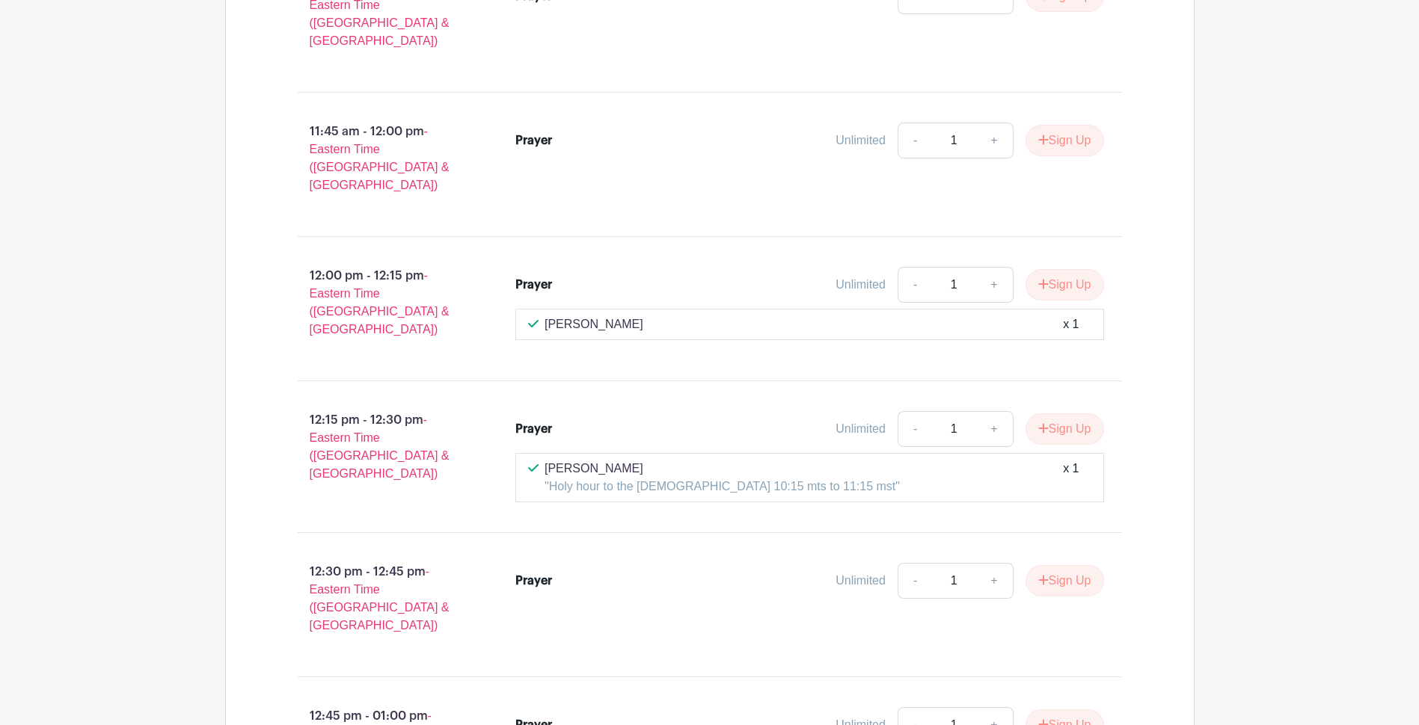
drag, startPoint x: 1383, startPoint y: 187, endPoint x: 1381, endPoint y: 153, distance: 33.7
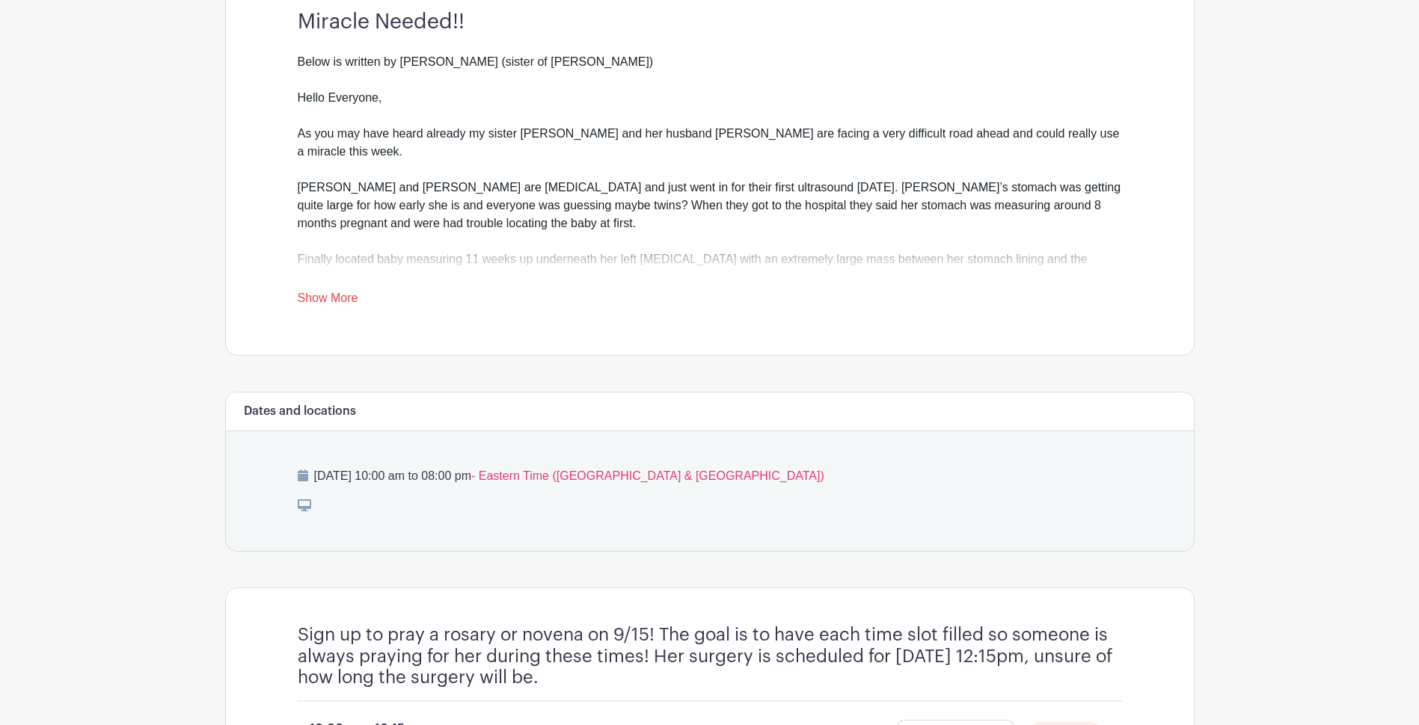
scroll to position [351, 0]
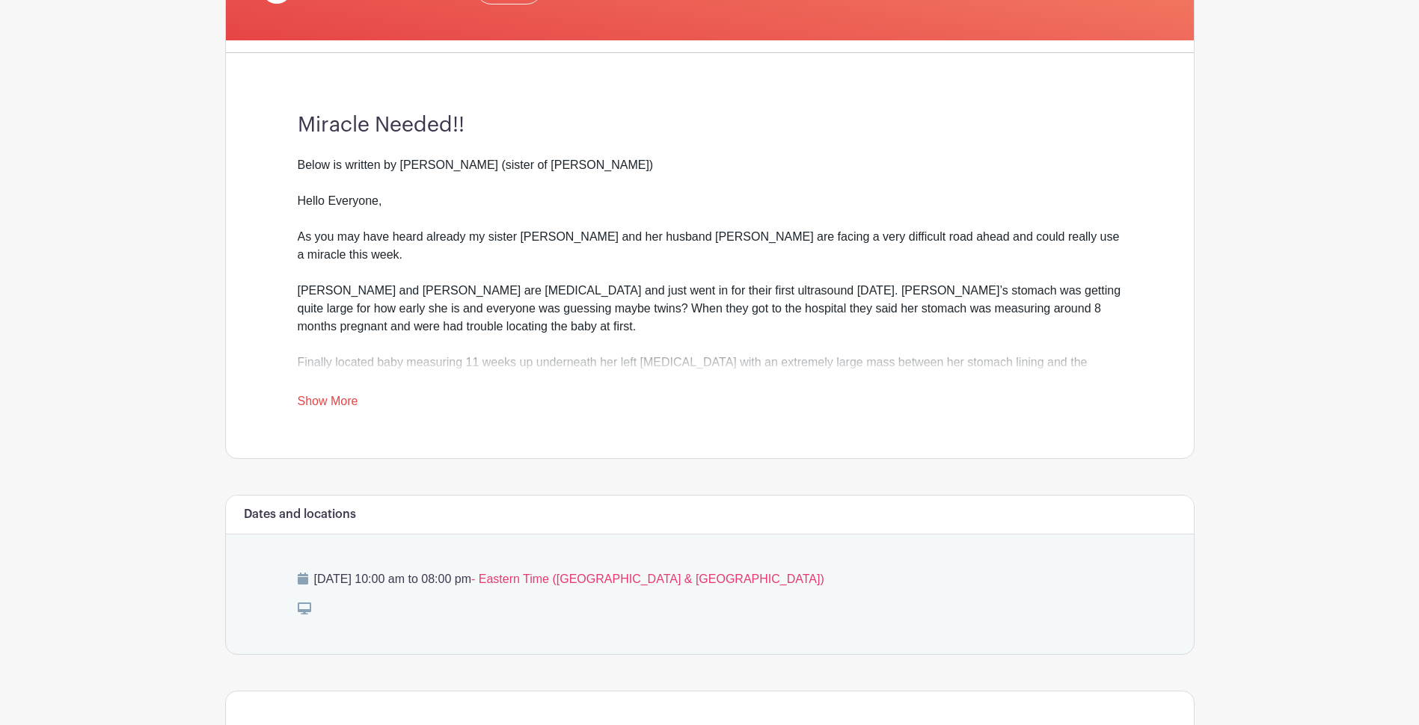
drag, startPoint x: 1362, startPoint y: 144, endPoint x: 1398, endPoint y: 58, distance: 93.2
drag, startPoint x: 1362, startPoint y: 102, endPoint x: 1369, endPoint y: 61, distance: 41.8
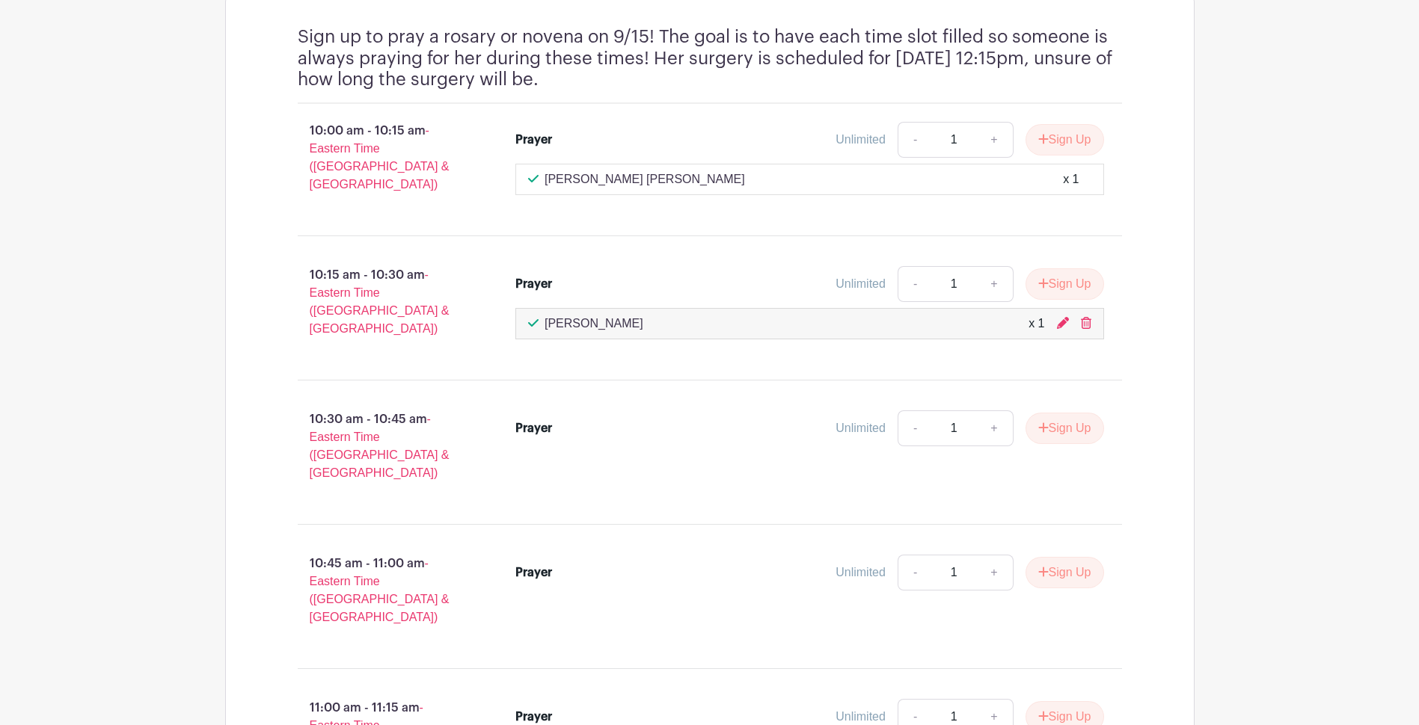
scroll to position [1038, 0]
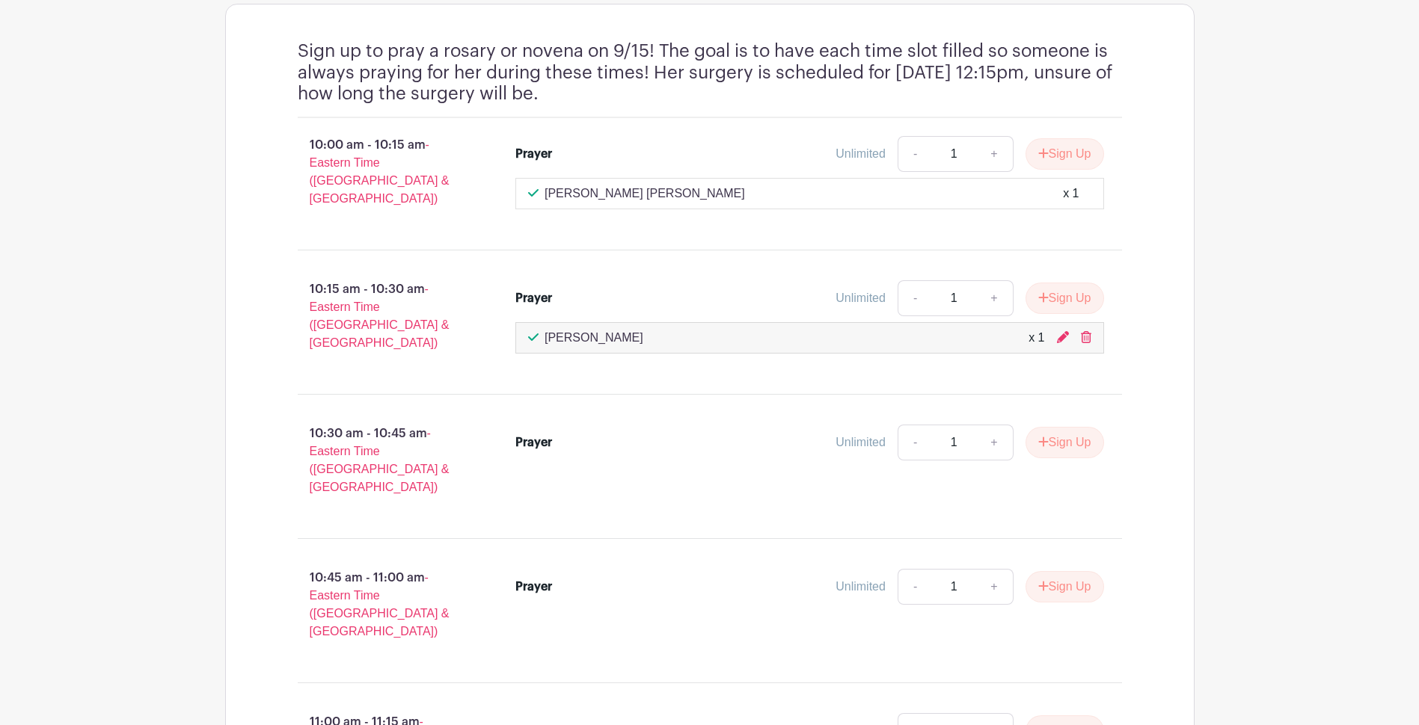
drag, startPoint x: 1334, startPoint y: 168, endPoint x: 1348, endPoint y: 129, distance: 40.7
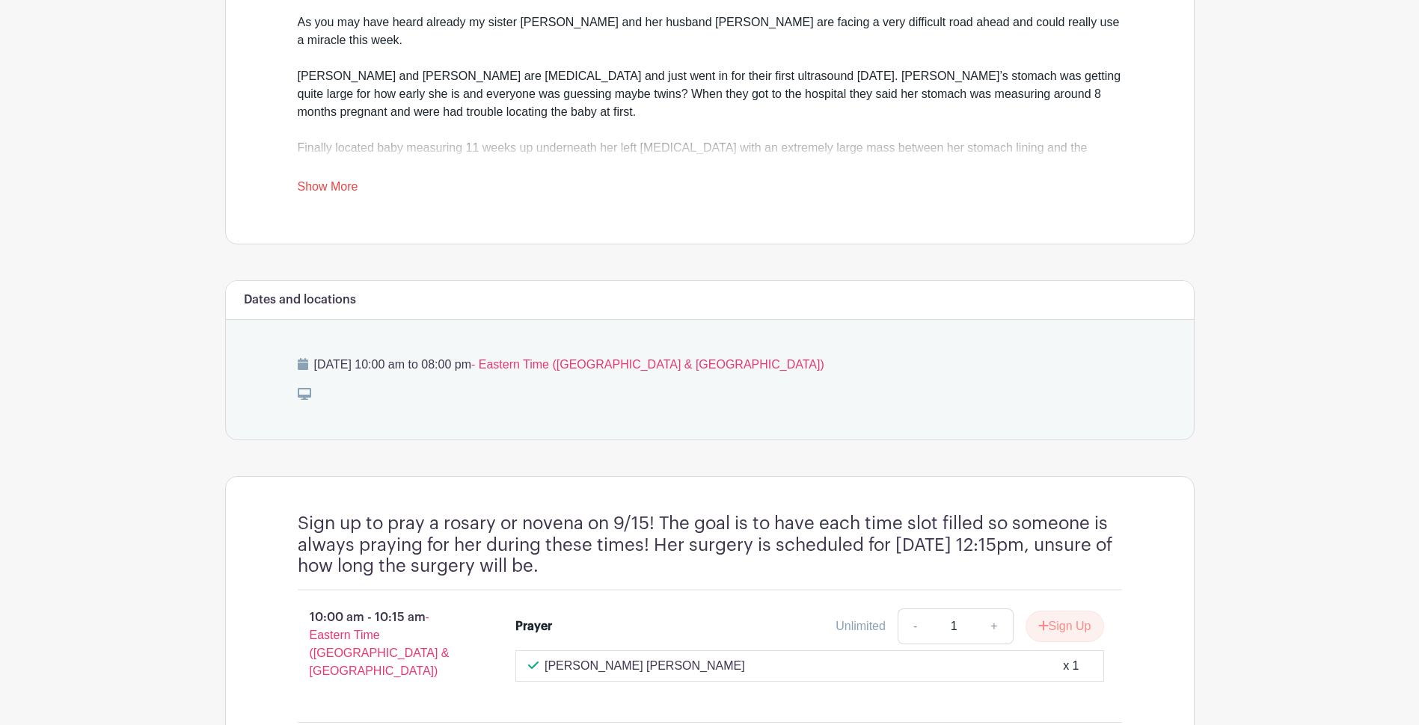
scroll to position [490, 0]
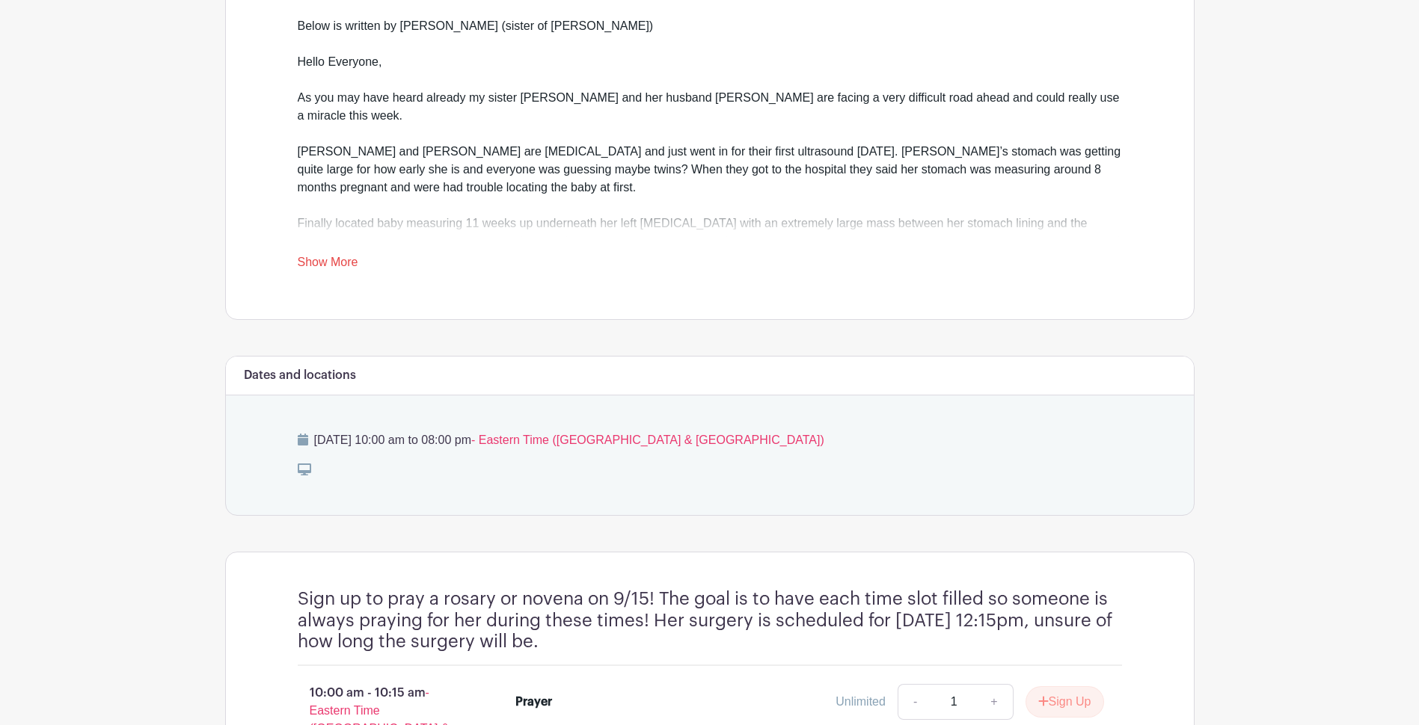
drag, startPoint x: 1369, startPoint y: 213, endPoint x: 1364, endPoint y: 155, distance: 58.5
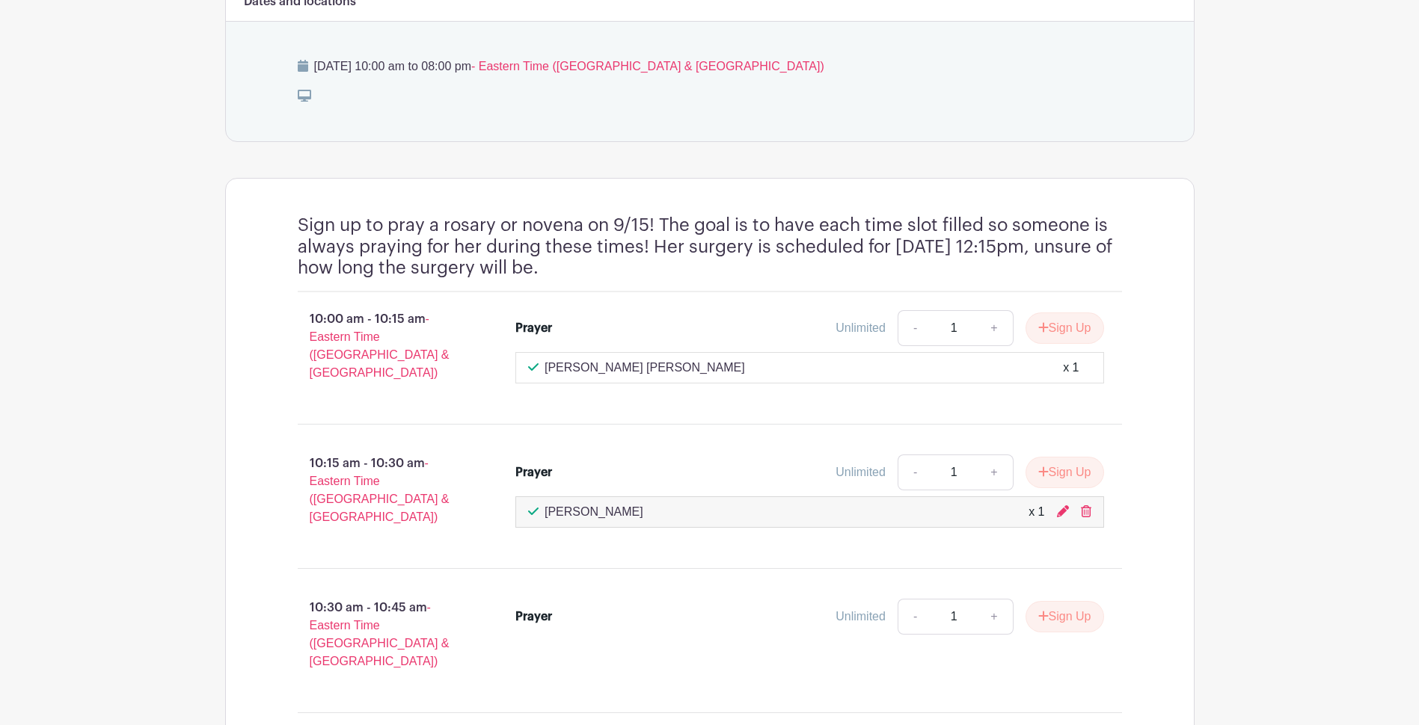
drag, startPoint x: 1365, startPoint y: 121, endPoint x: 1378, endPoint y: 48, distance: 74.4
drag, startPoint x: 1378, startPoint y: 48, endPoint x: 1361, endPoint y: 23, distance: 29.7
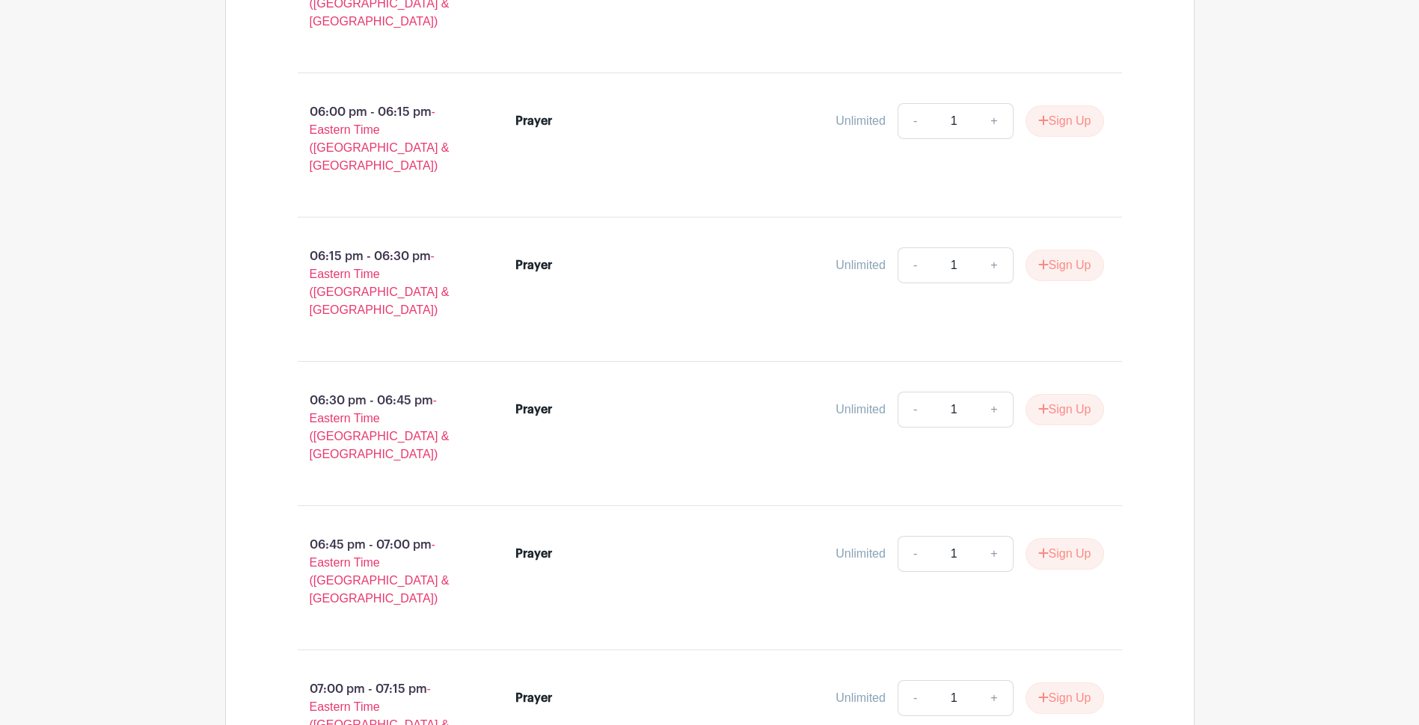
scroll to position [5458, 0]
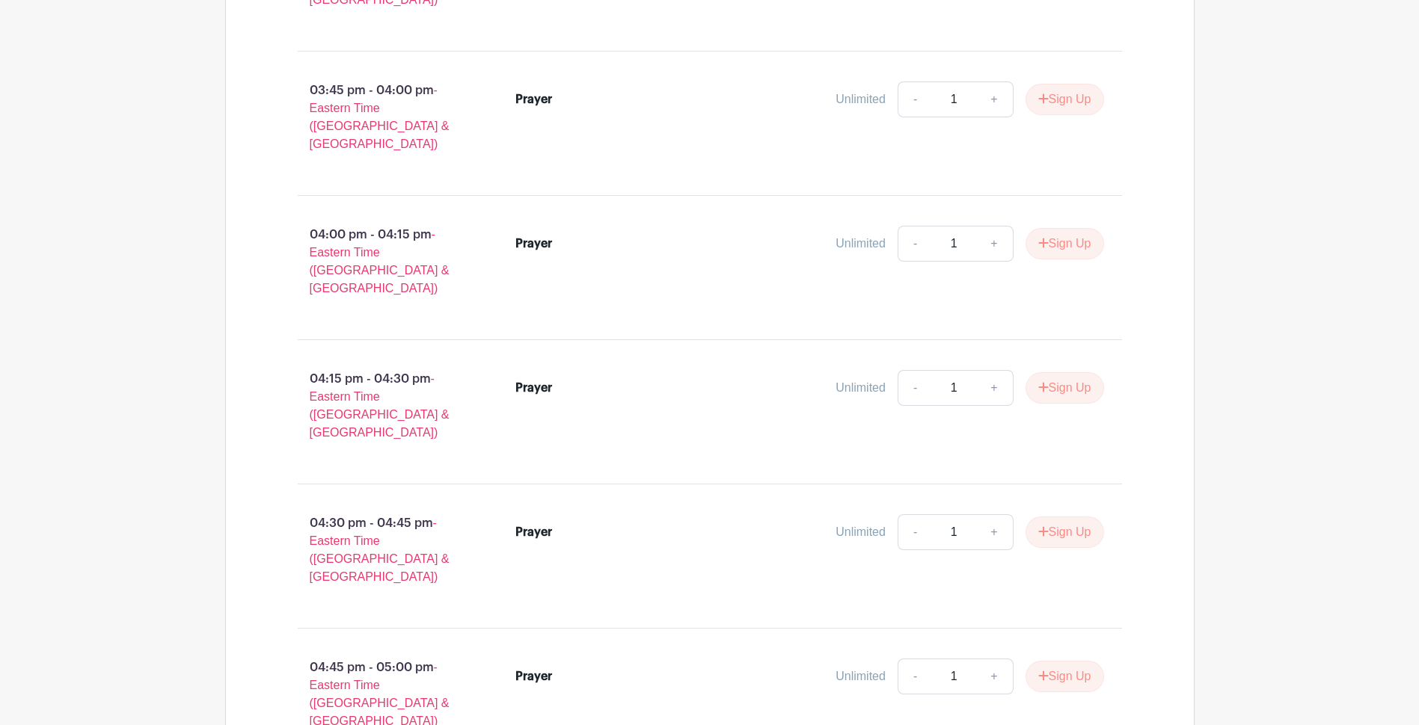
scroll to position [4485, 0]
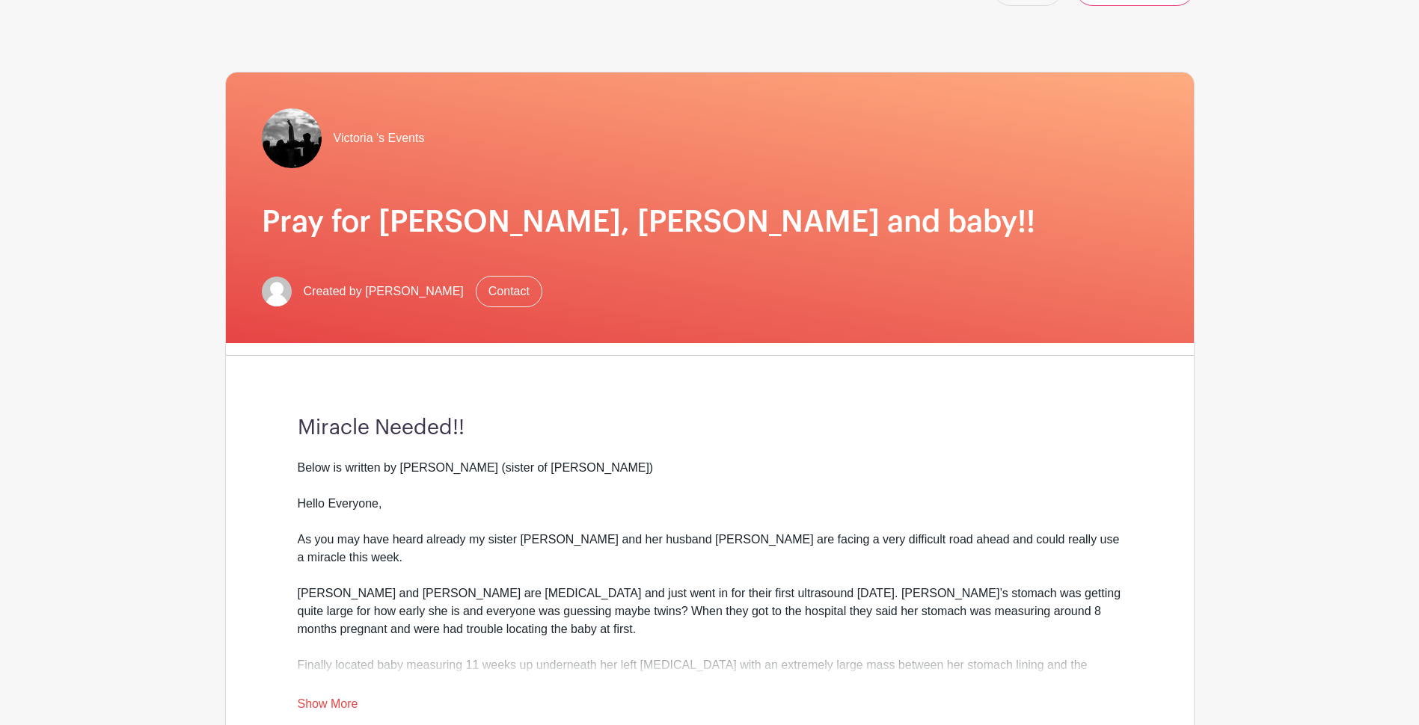
scroll to position [0, 0]
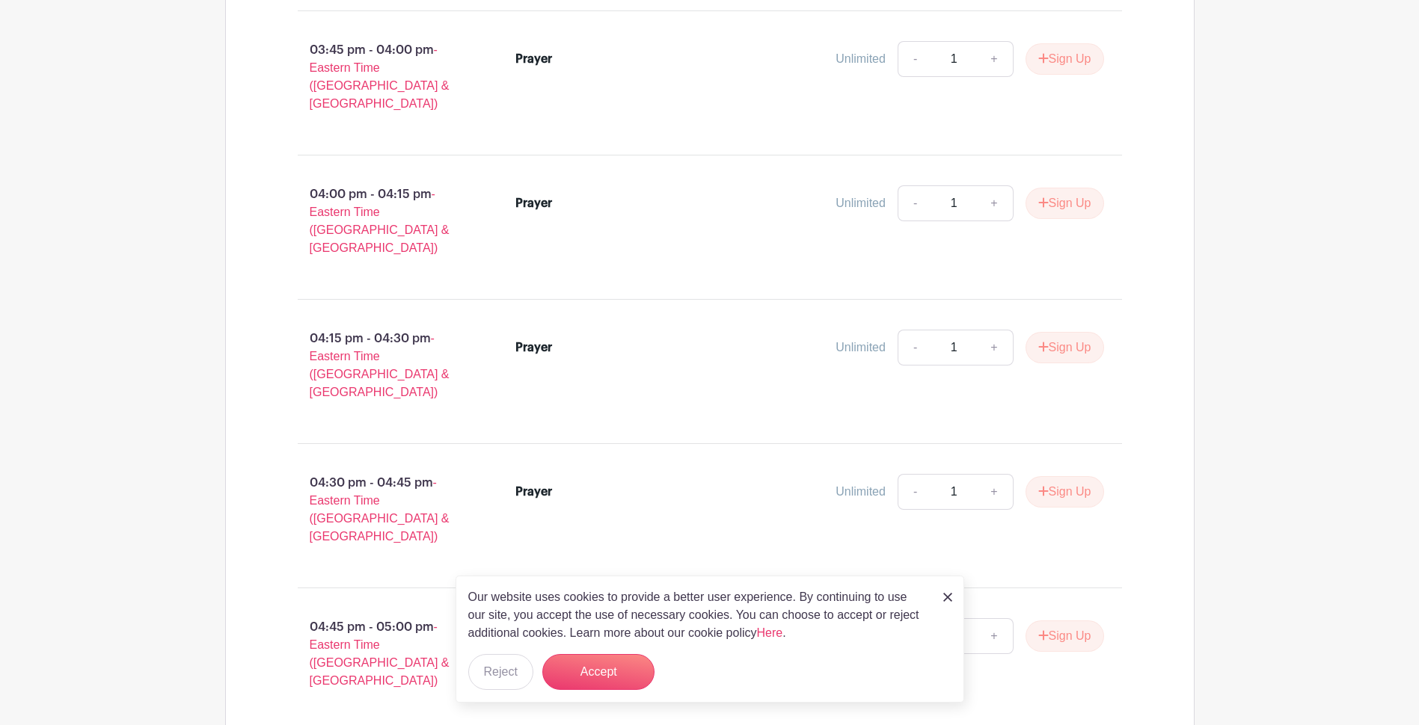
scroll to position [4485, 0]
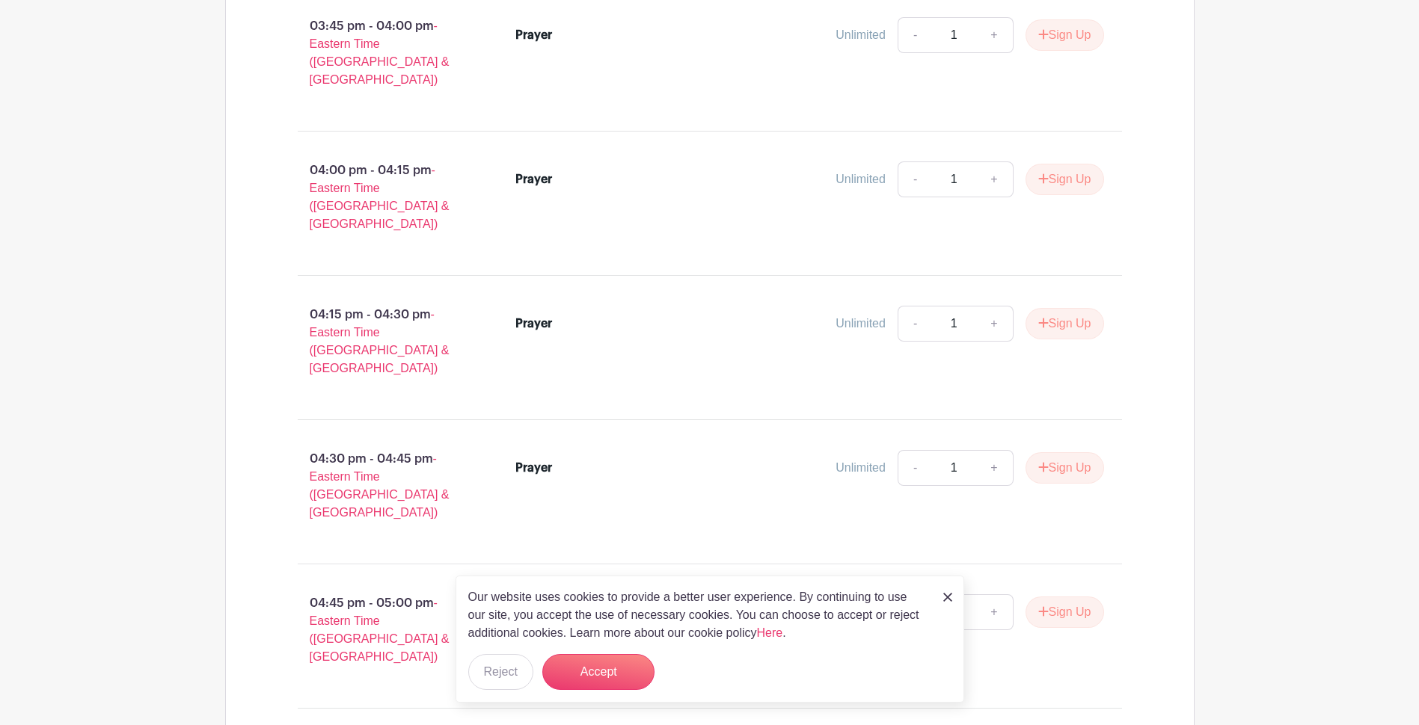
click at [948, 601] on img at bounding box center [947, 597] width 9 height 9
drag, startPoint x: 576, startPoint y: 669, endPoint x: 645, endPoint y: 612, distance: 90.3
click at [576, 670] on button "Accept" at bounding box center [598, 672] width 112 height 36
click at [947, 598] on img at bounding box center [947, 597] width 9 height 9
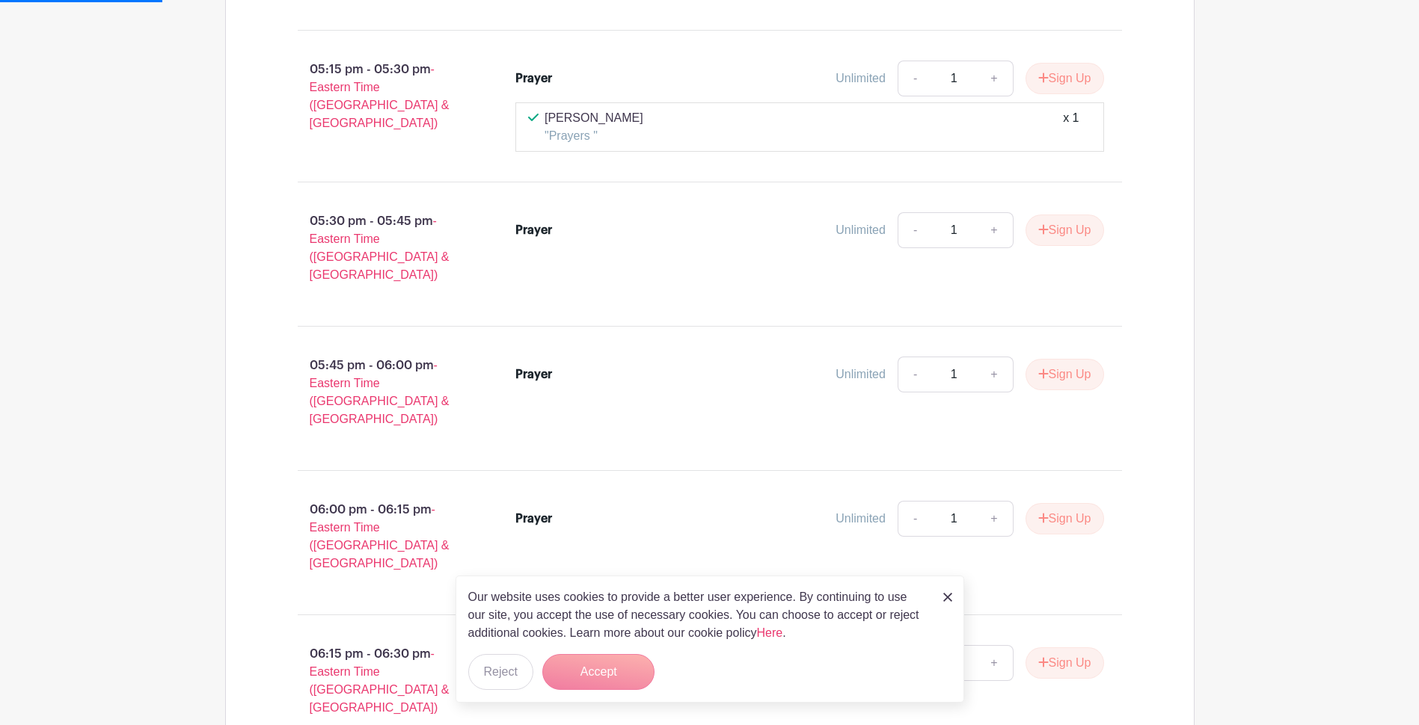
scroll to position [5705, 0]
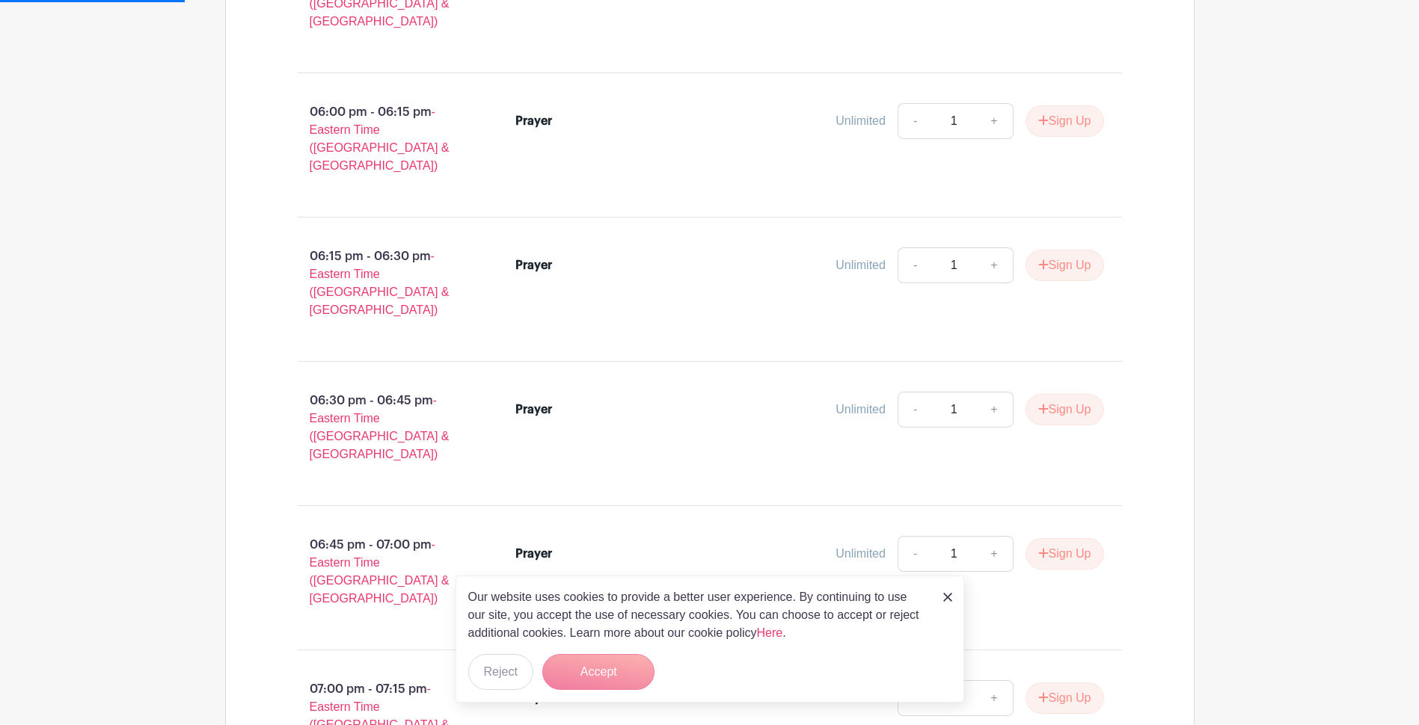
drag, startPoint x: 1362, startPoint y: 175, endPoint x: 1327, endPoint y: 150, distance: 43.0
